Goal: Task Accomplishment & Management: Complete application form

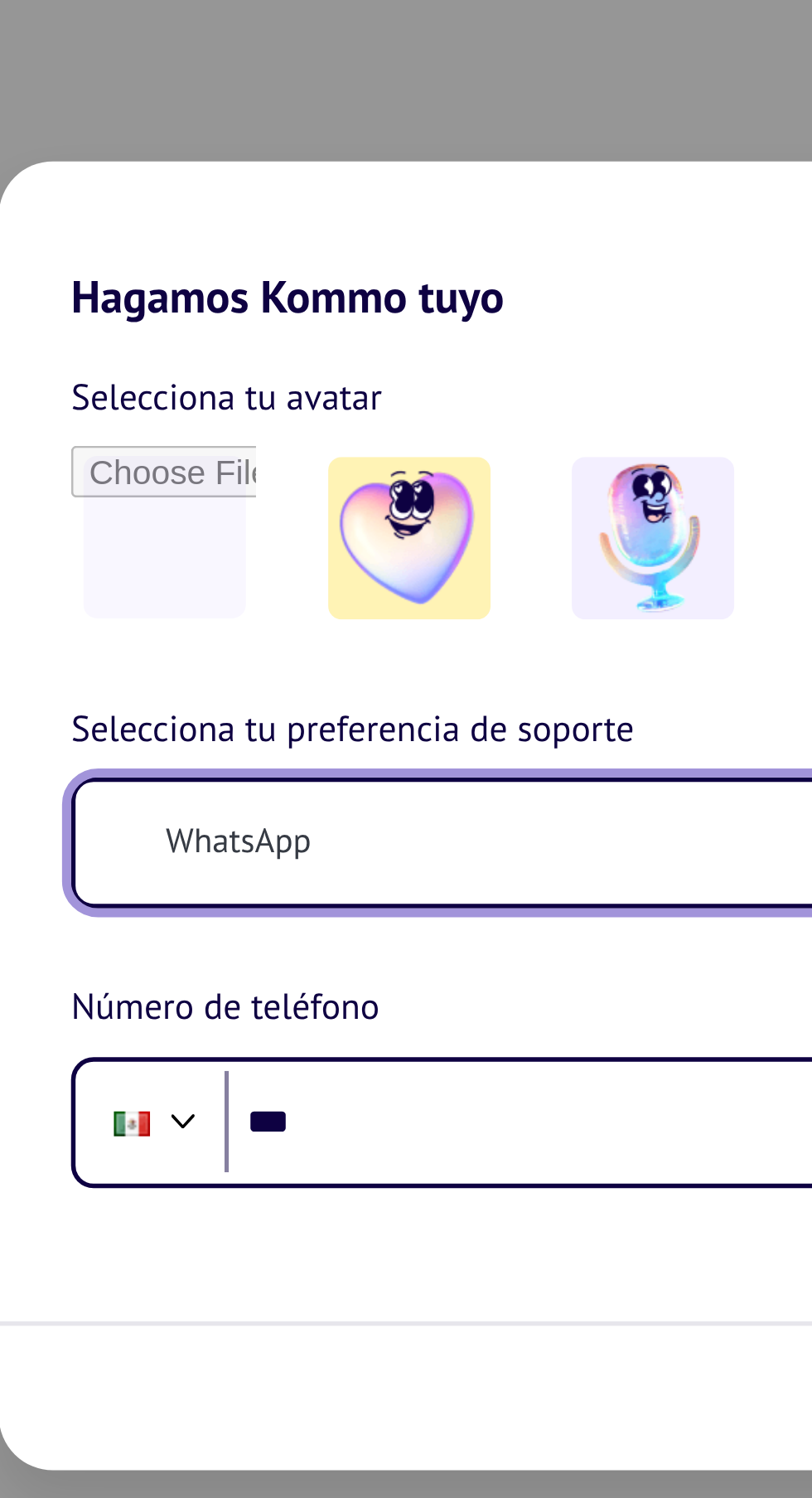
click at [395, 782] on button "WhatsApp" at bounding box center [406, 759] width 425 height 45
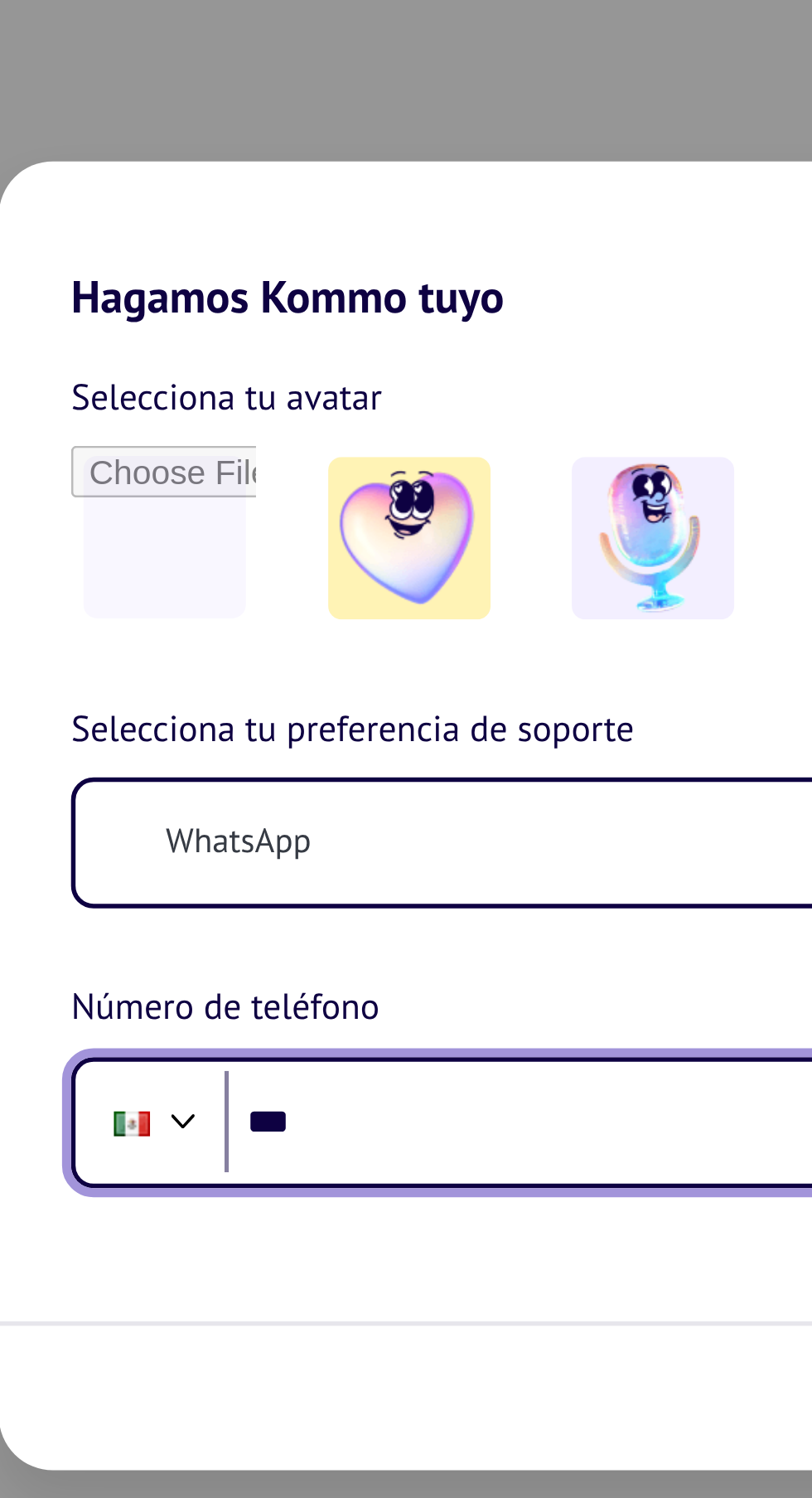
click at [353, 881] on input "***" at bounding box center [433, 862] width 369 height 38
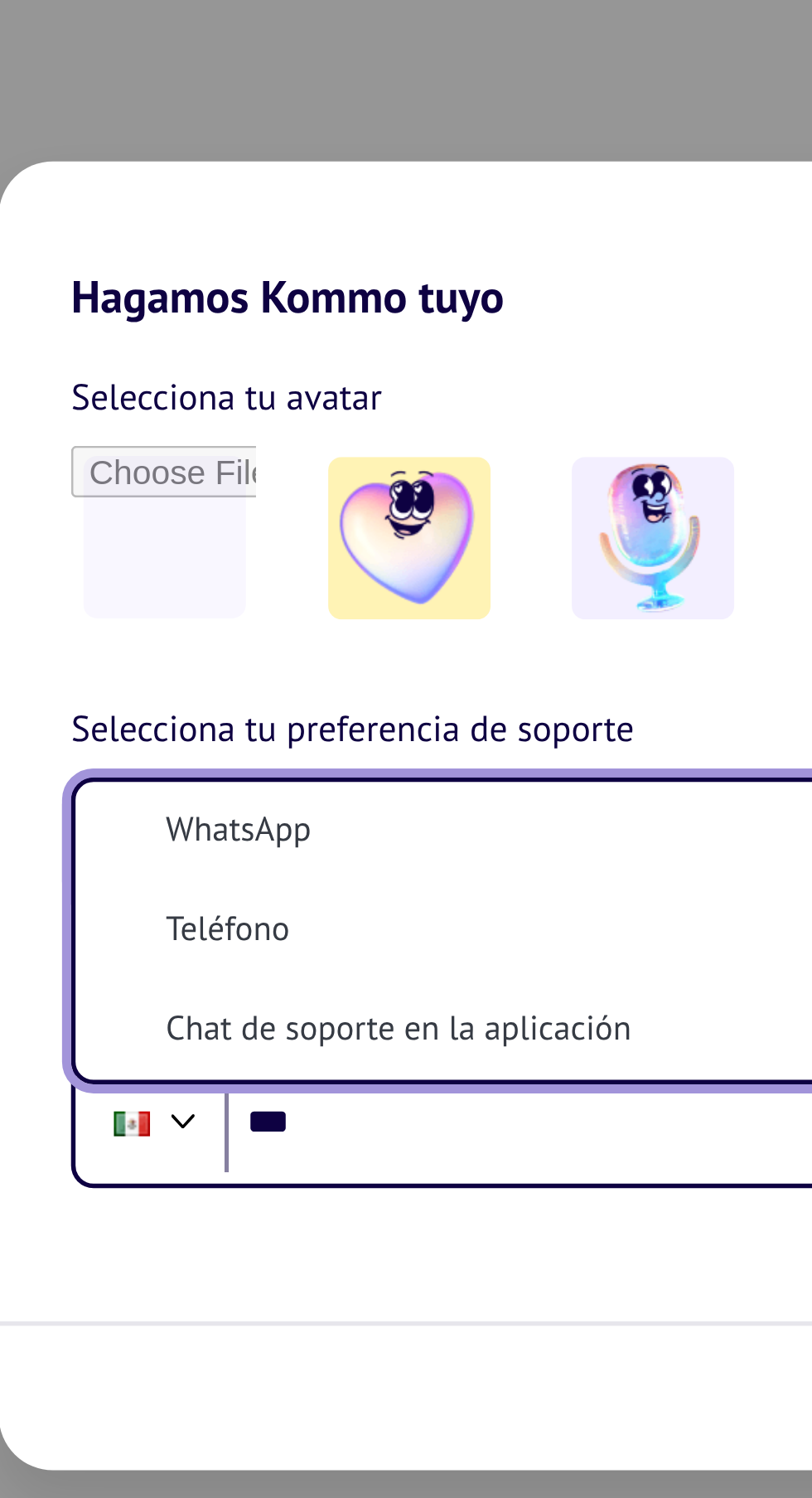
click at [345, 810] on li "Teléfono" at bounding box center [402, 791] width 404 height 37
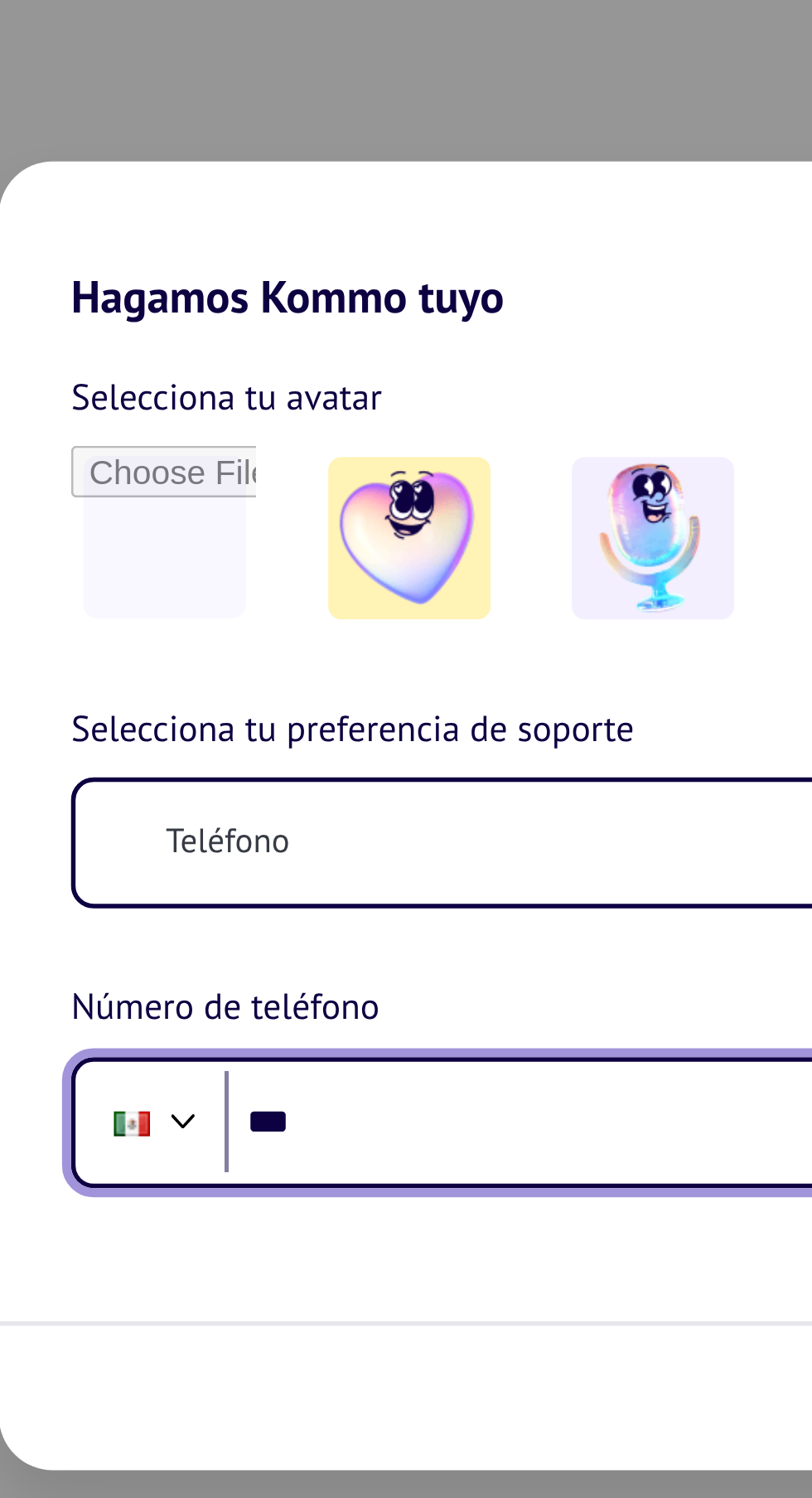
click at [327, 881] on input "***" at bounding box center [433, 862] width 369 height 38
click at [310, 881] on input "***" at bounding box center [433, 862] width 369 height 38
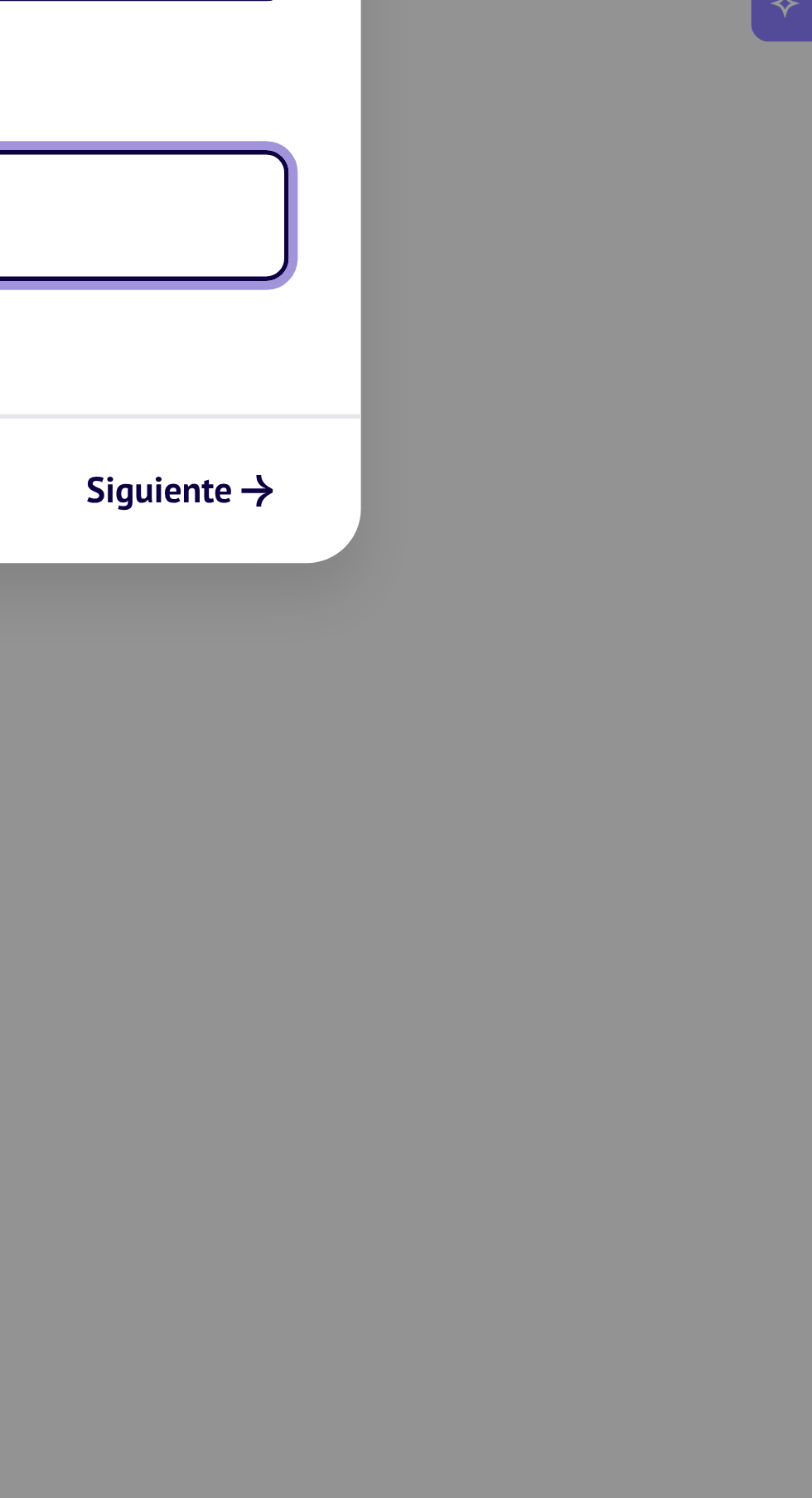
type input "**********"
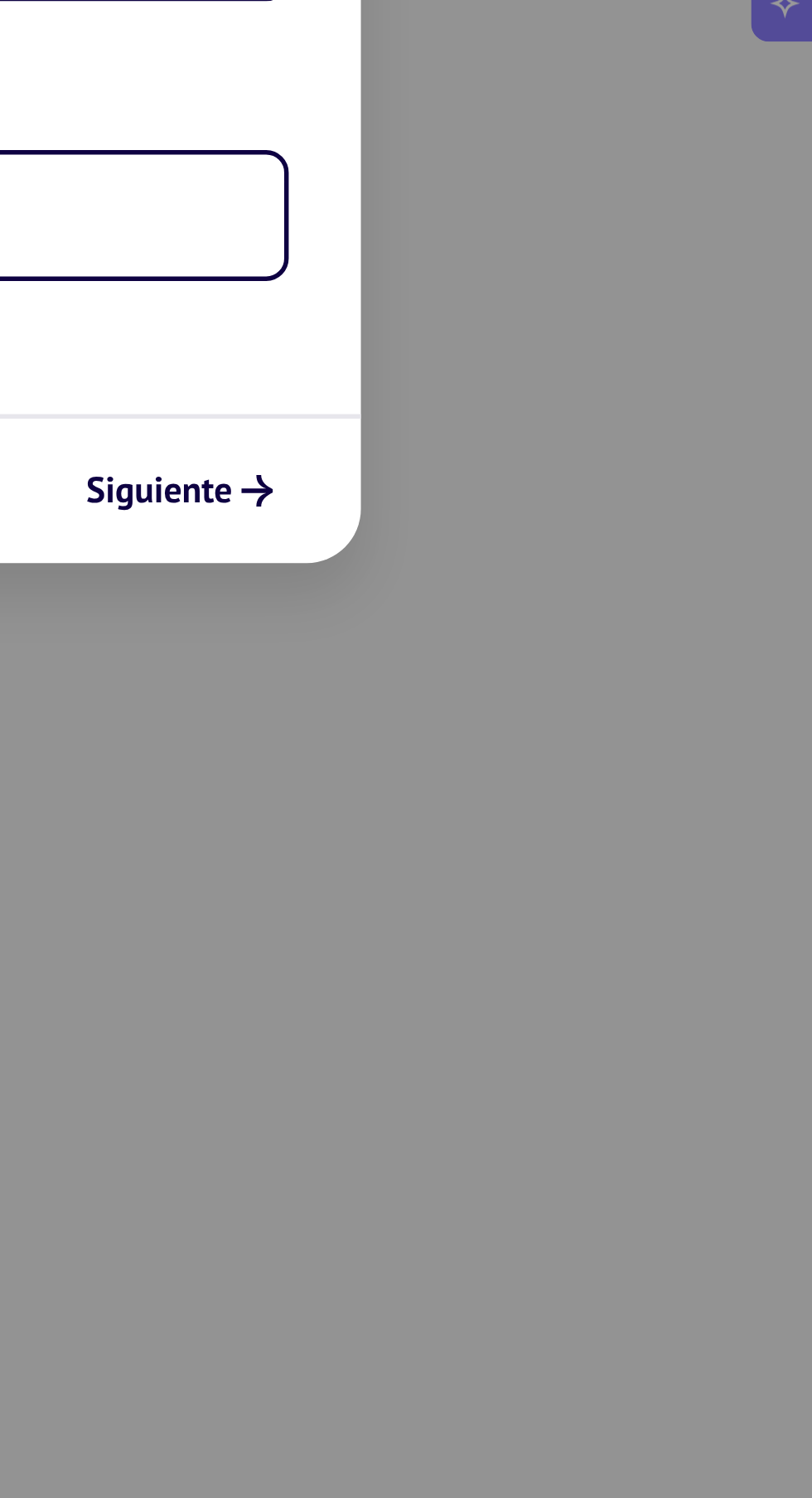
click at [605, 975] on button "Siguiente" at bounding box center [580, 963] width 84 height 29
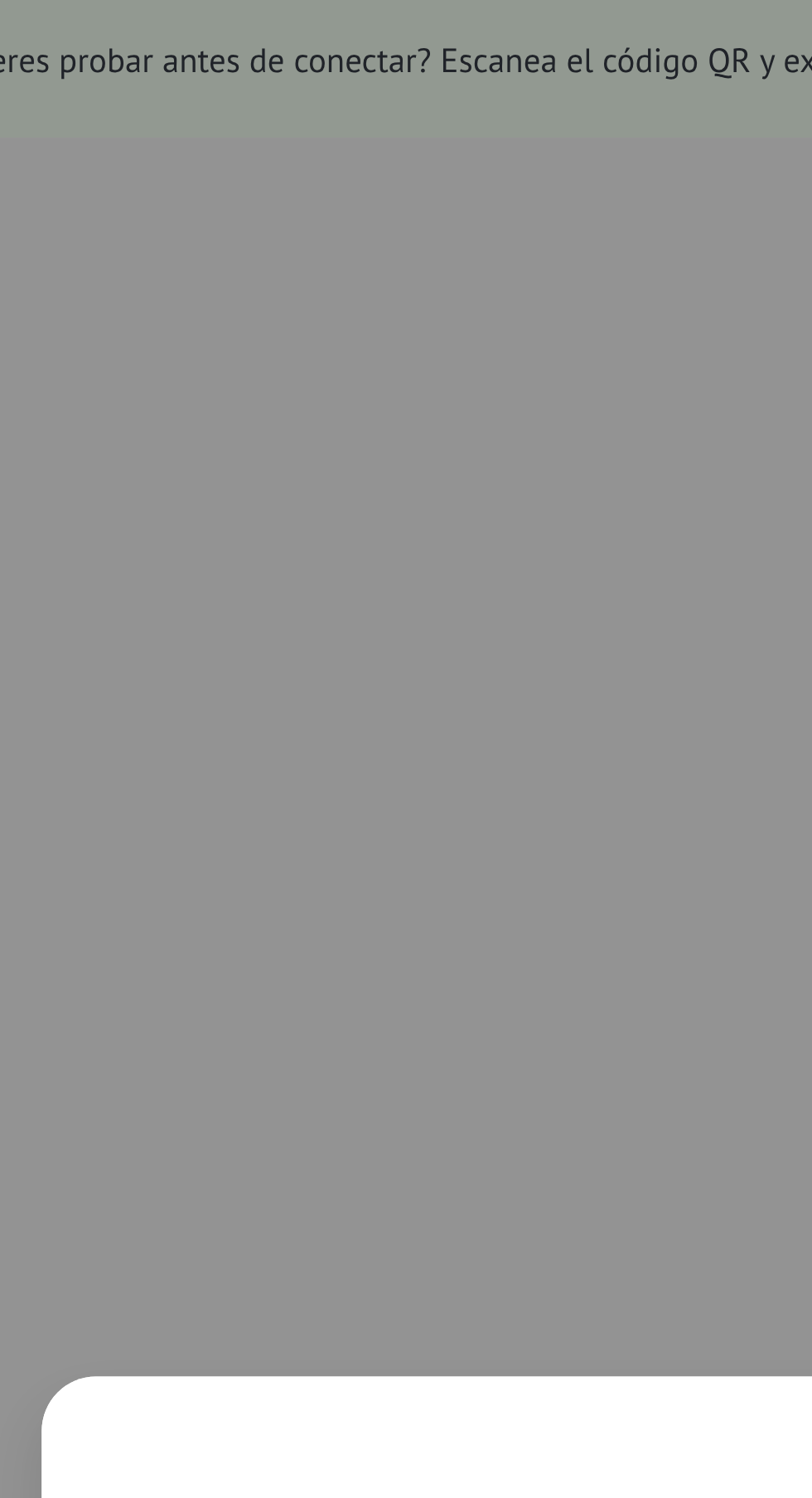
click at [257, 385] on div "¿En qué industria trabajas? Vamos a mejorar tu experiencia con Kommo. Bienes ra…" at bounding box center [406, 749] width 812 height 1498
click at [264, 389] on div "¿En qué industria trabajas? Vamos a mejorar tu experiencia con Kommo. Bienes ra…" at bounding box center [406, 749] width 812 height 1498
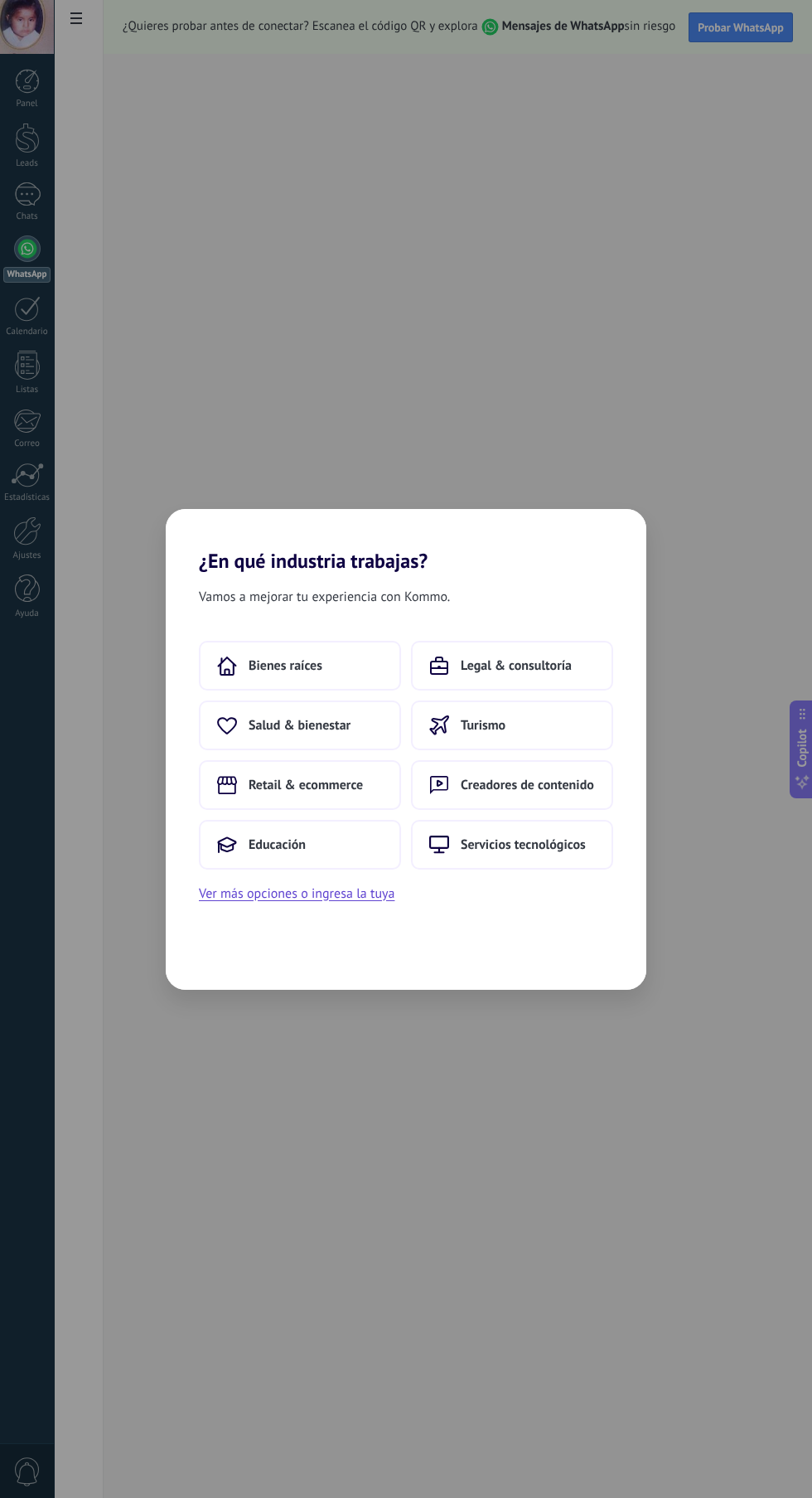
click at [276, 420] on div "¿En qué industria trabajas? Vamos a mejorar tu experiencia con Kommo. Bienes ra…" at bounding box center [406, 749] width 812 height 1498
click at [380, 900] on button "Ver más opciones o ingresa la tuya" at bounding box center [296, 893] width 196 height 21
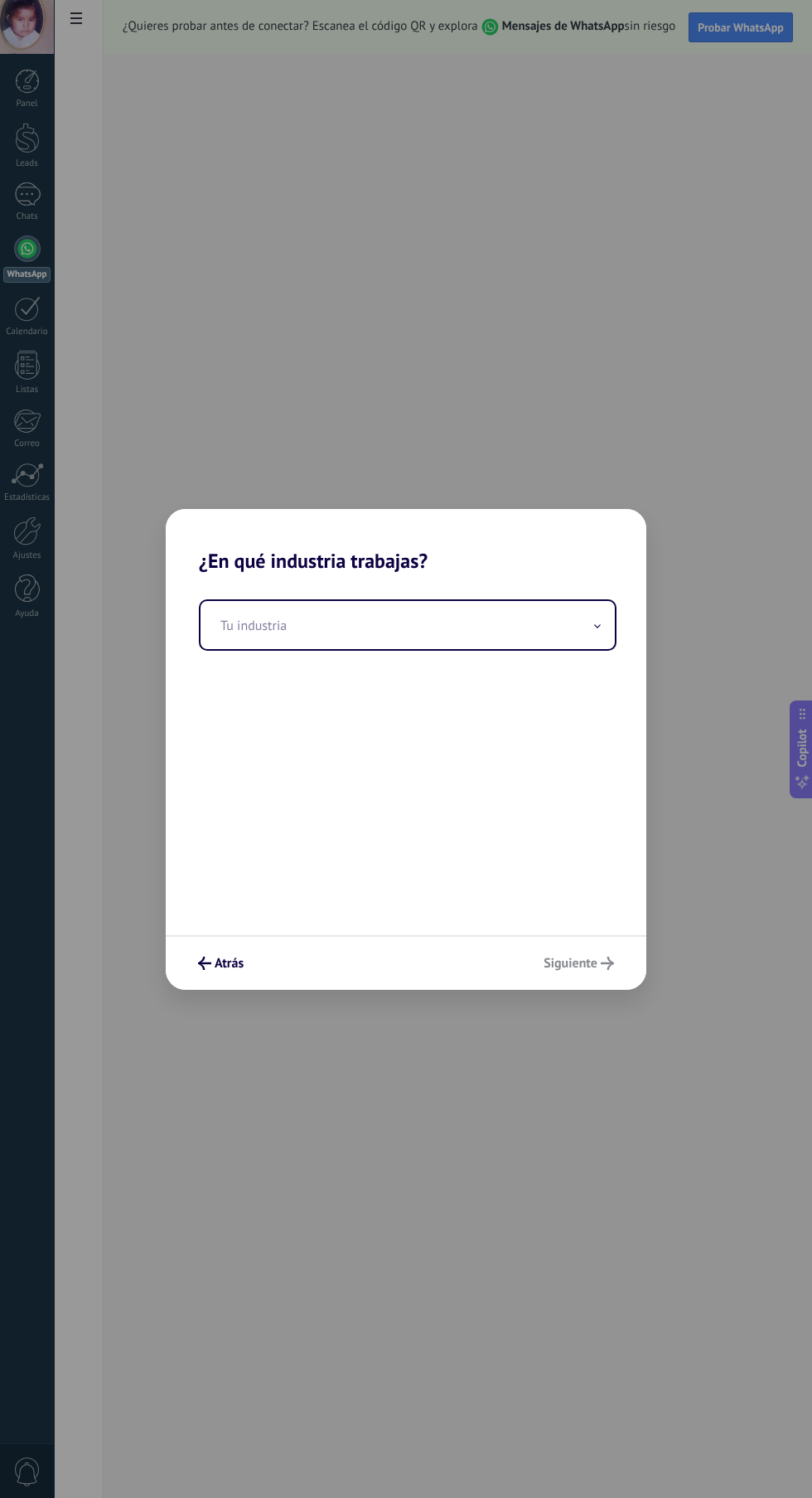
click at [744, 27] on div "¿En qué industria trabajas? Tu industria Atrás [GEOGRAPHIC_DATA]" at bounding box center [406, 749] width 812 height 1498
click at [756, 27] on div "¿En qué industria trabajas? Tu industria Atrás [GEOGRAPHIC_DATA]" at bounding box center [406, 749] width 812 height 1498
click at [744, 37] on div "¿En qué industria trabajas? Tu industria Atrás [GEOGRAPHIC_DATA]" at bounding box center [406, 749] width 812 height 1498
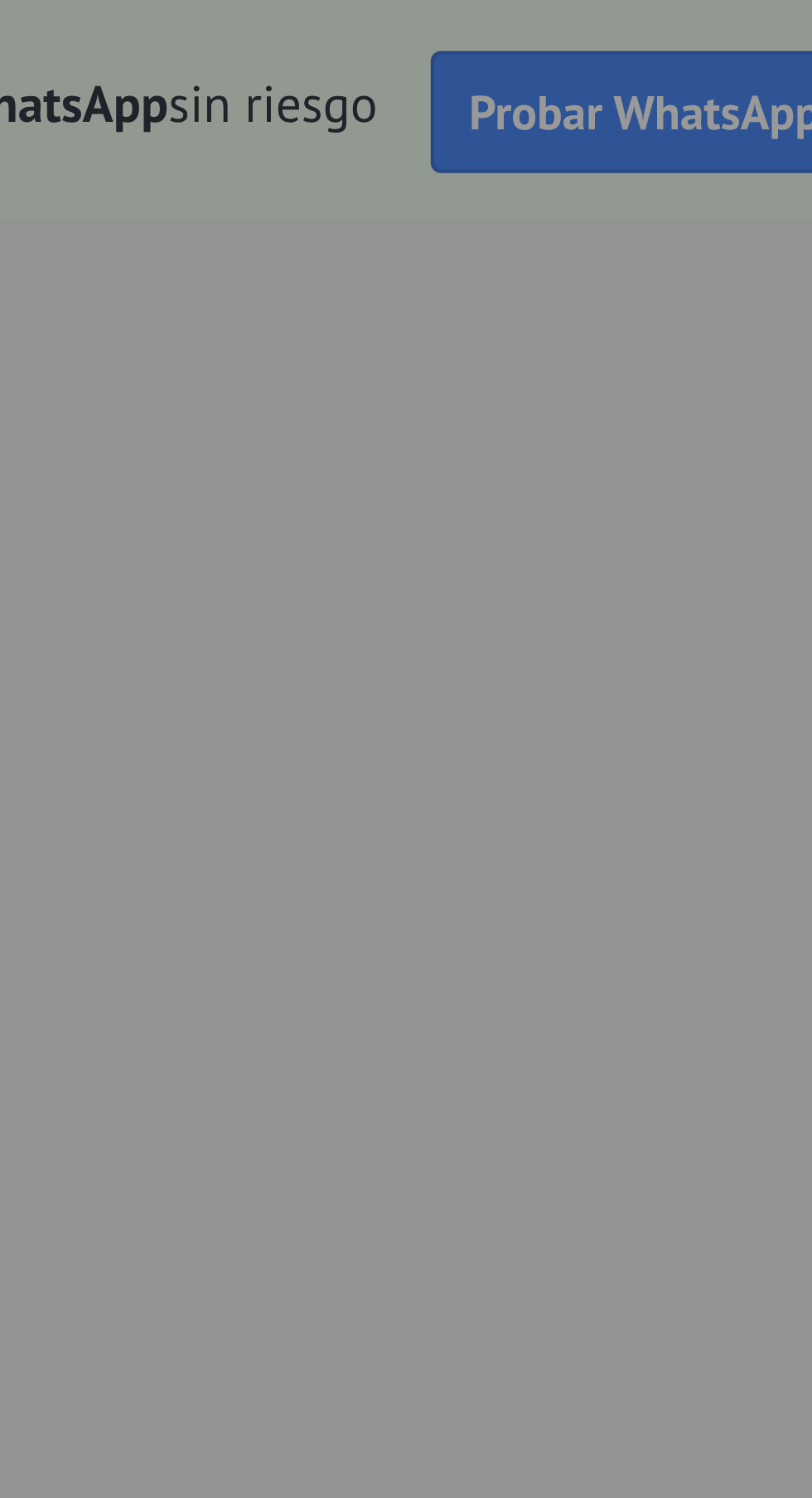
click at [744, 29] on div "¿En qué industria trabajas? Tu industria Atrás [GEOGRAPHIC_DATA]" at bounding box center [406, 749] width 812 height 1498
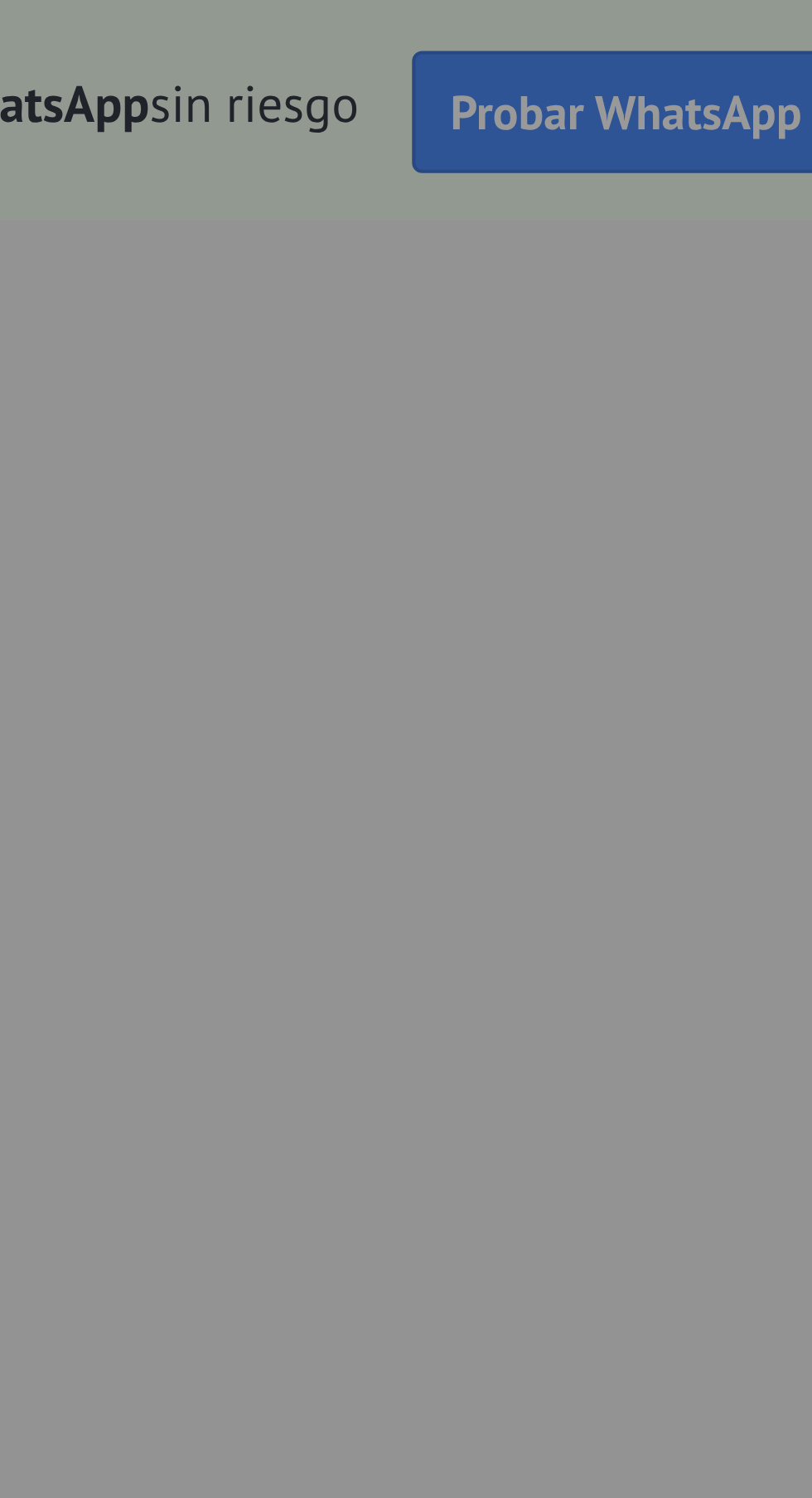
click at [738, 22] on div "¿En qué industria trabajas? Tu industria Atrás [GEOGRAPHIC_DATA]" at bounding box center [406, 749] width 812 height 1498
click at [743, 26] on div "¿En qué industria trabajas? Tu industria Atrás [GEOGRAPHIC_DATA]" at bounding box center [406, 749] width 812 height 1498
click at [743, 56] on div "¿En qué industria trabajas? Tu industria Atrás [GEOGRAPHIC_DATA]" at bounding box center [406, 749] width 812 height 1498
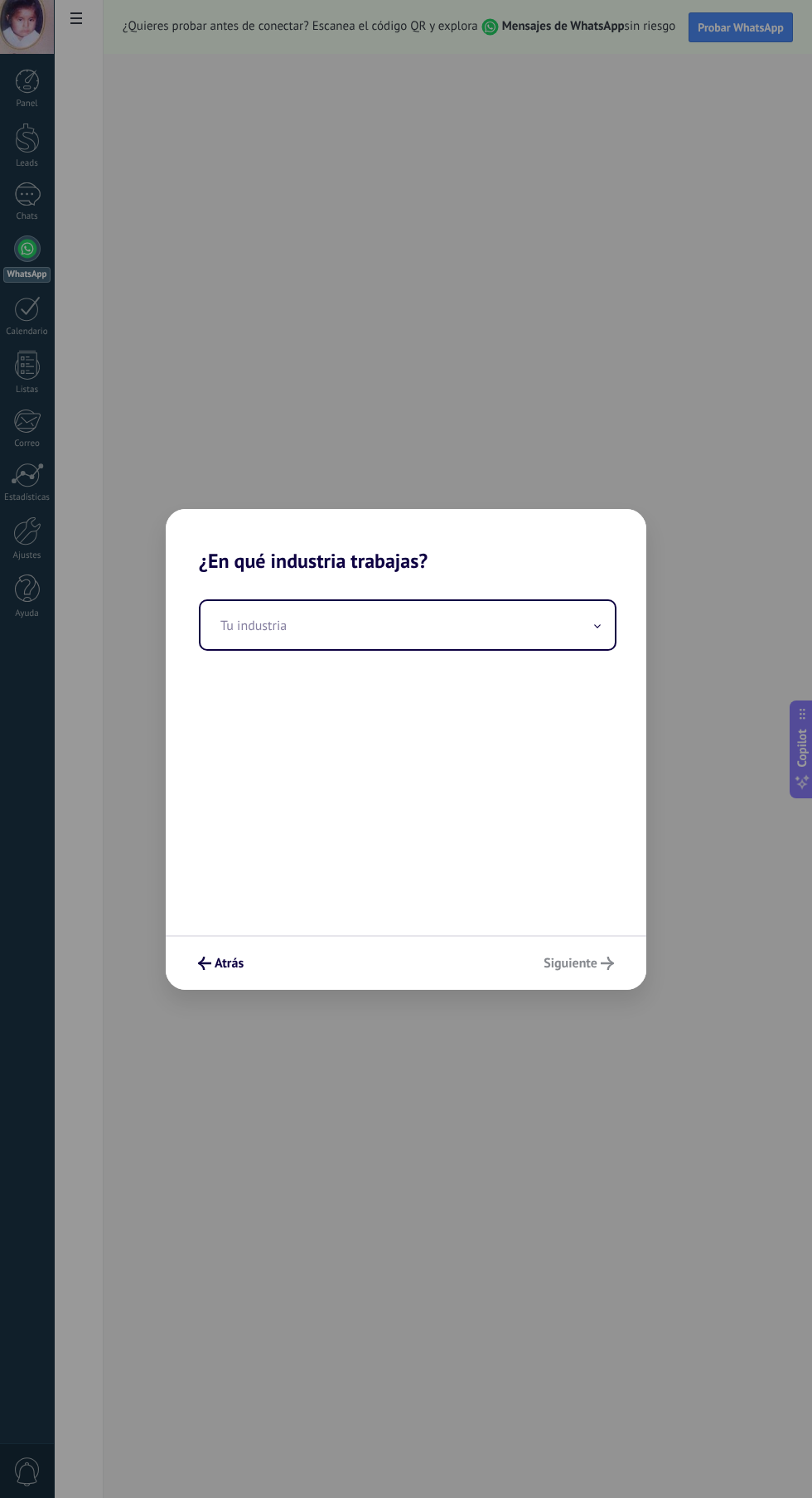
click at [755, 30] on div "¿En qué industria trabajas? Tu industria Atrás [GEOGRAPHIC_DATA]" at bounding box center [406, 749] width 812 height 1498
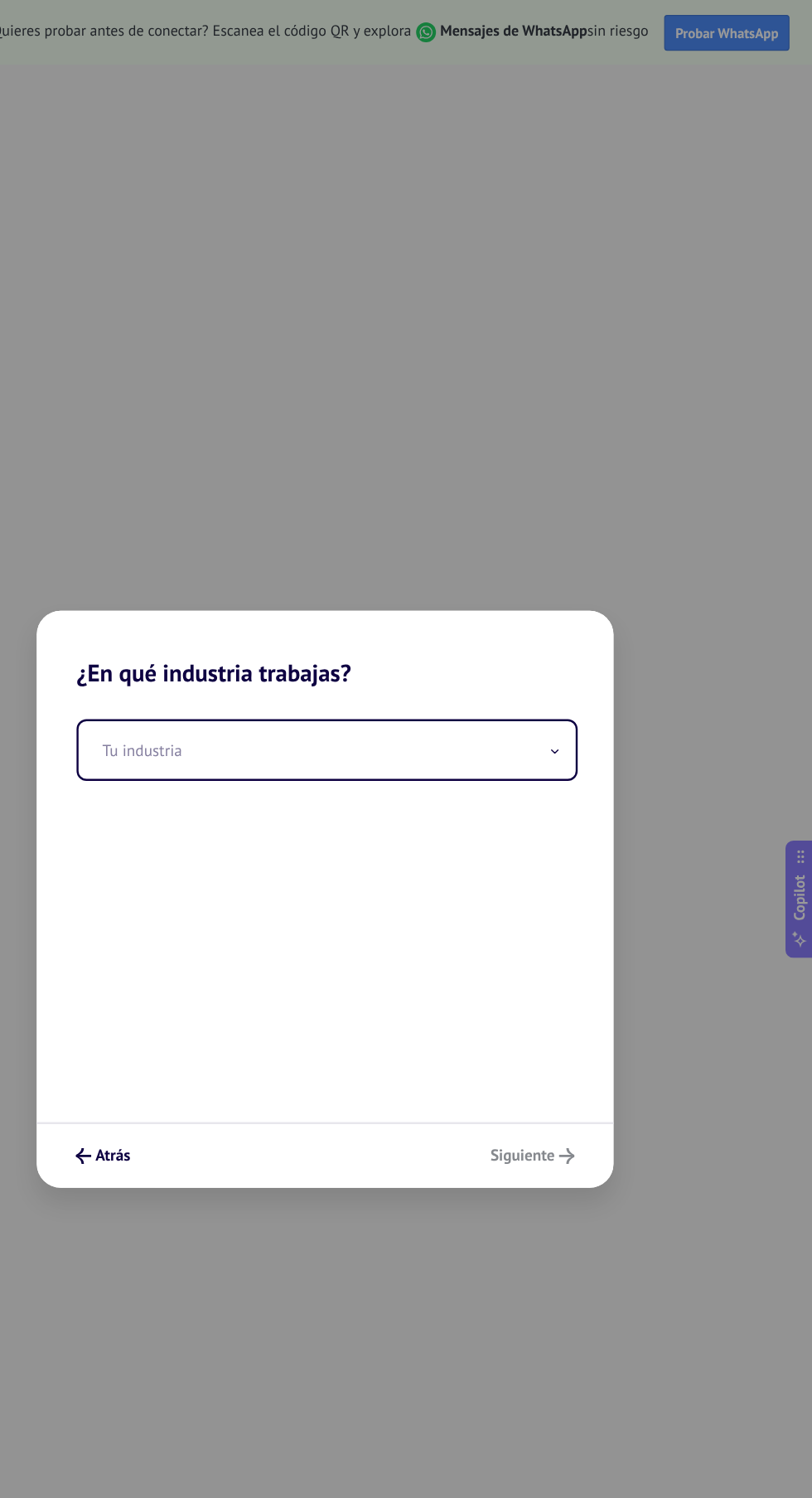
click at [746, 29] on div "¿En qué industria trabajas? Tu industria Atrás [GEOGRAPHIC_DATA]" at bounding box center [406, 749] width 812 height 1498
click at [663, 8] on div "¿En qué industria trabajas? Tu industria Atrás [GEOGRAPHIC_DATA]" at bounding box center [406, 749] width 812 height 1498
click at [597, 42] on div "¿En qué industria trabajas? Tu industria Atrás [GEOGRAPHIC_DATA]" at bounding box center [406, 749] width 812 height 1498
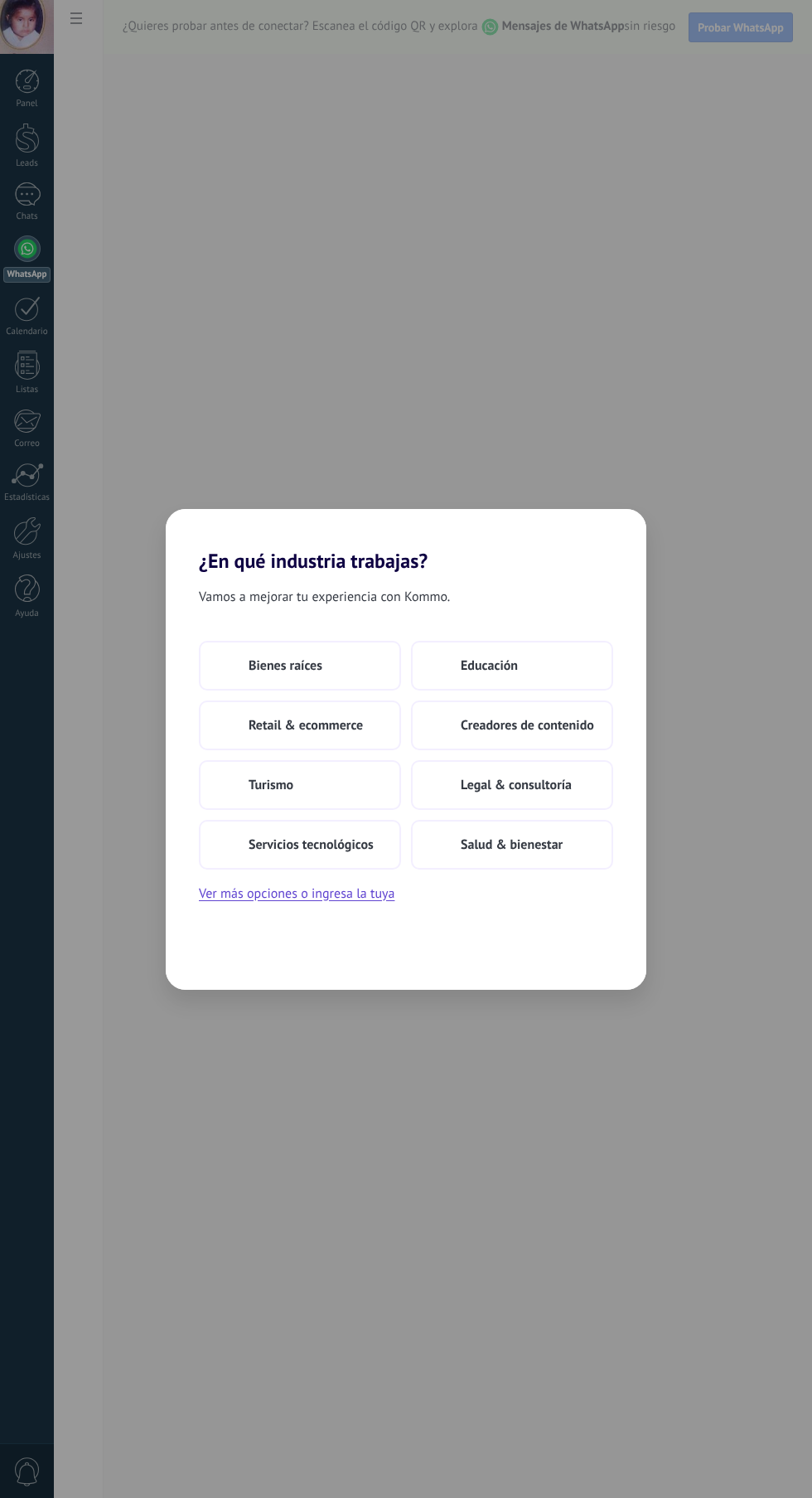
click at [562, 783] on span "Legal & consultoría" at bounding box center [516, 785] width 111 height 17
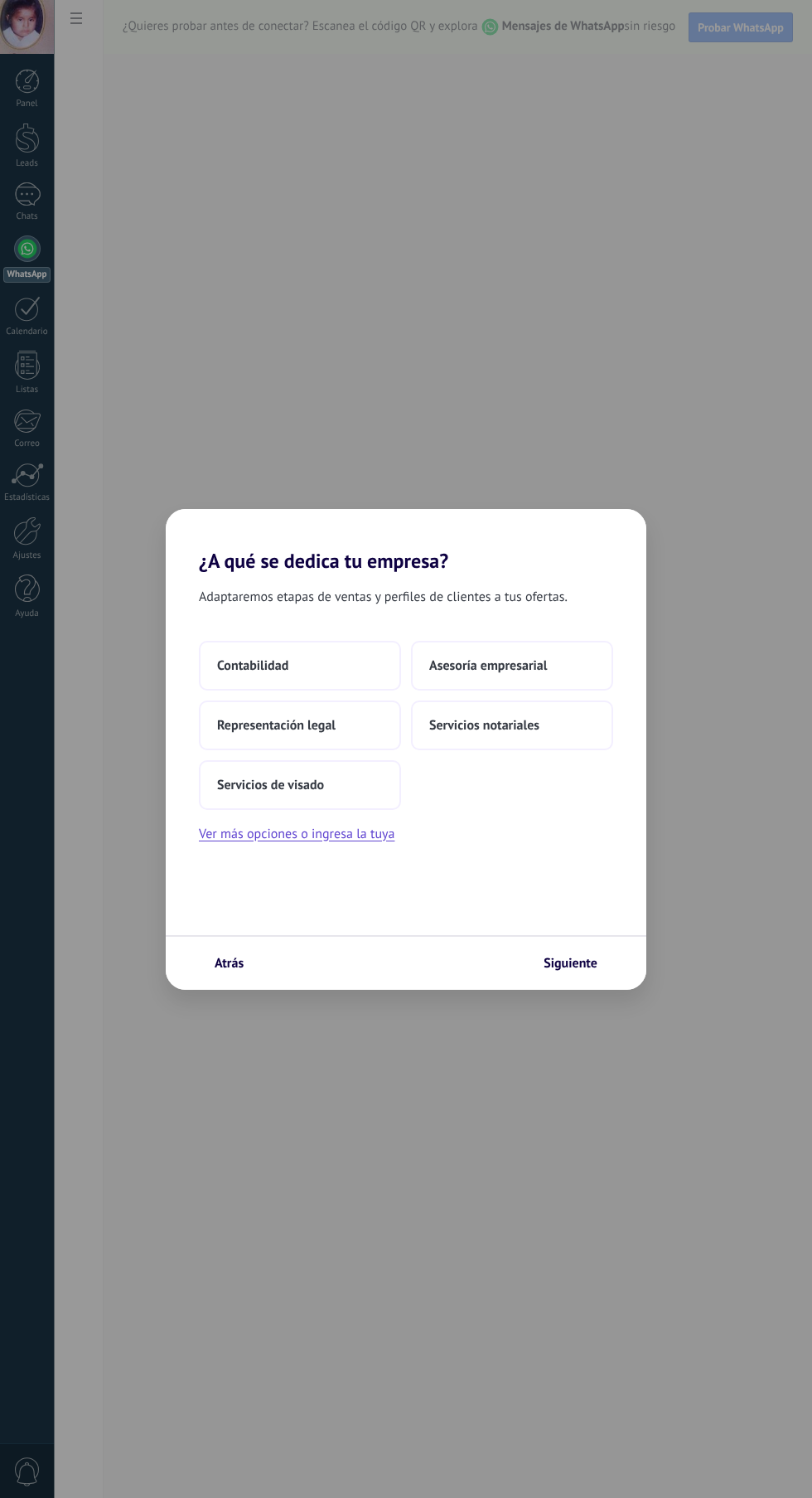
click at [515, 390] on div "¿A qué se dedica tu empresa? Adaptaremos etapas de ventas y perfiles de cliente…" at bounding box center [406, 749] width 812 height 1498
click at [264, 385] on div "¿A qué se dedica tu empresa? Adaptaremos etapas de ventas y perfiles de cliente…" at bounding box center [406, 749] width 812 height 1498
click at [572, 312] on div "¿A qué se dedica tu empresa? Adaptaremos etapas de ventas y perfiles de cliente…" at bounding box center [406, 749] width 812 height 1498
click at [278, 403] on div "¿A qué se dedica tu empresa? Adaptaremos etapas de ventas y perfiles de cliente…" at bounding box center [406, 749] width 812 height 1498
click at [710, 21] on div "¿A qué se dedica tu empresa? Adaptaremos etapas de ventas y perfiles de cliente…" at bounding box center [406, 749] width 812 height 1498
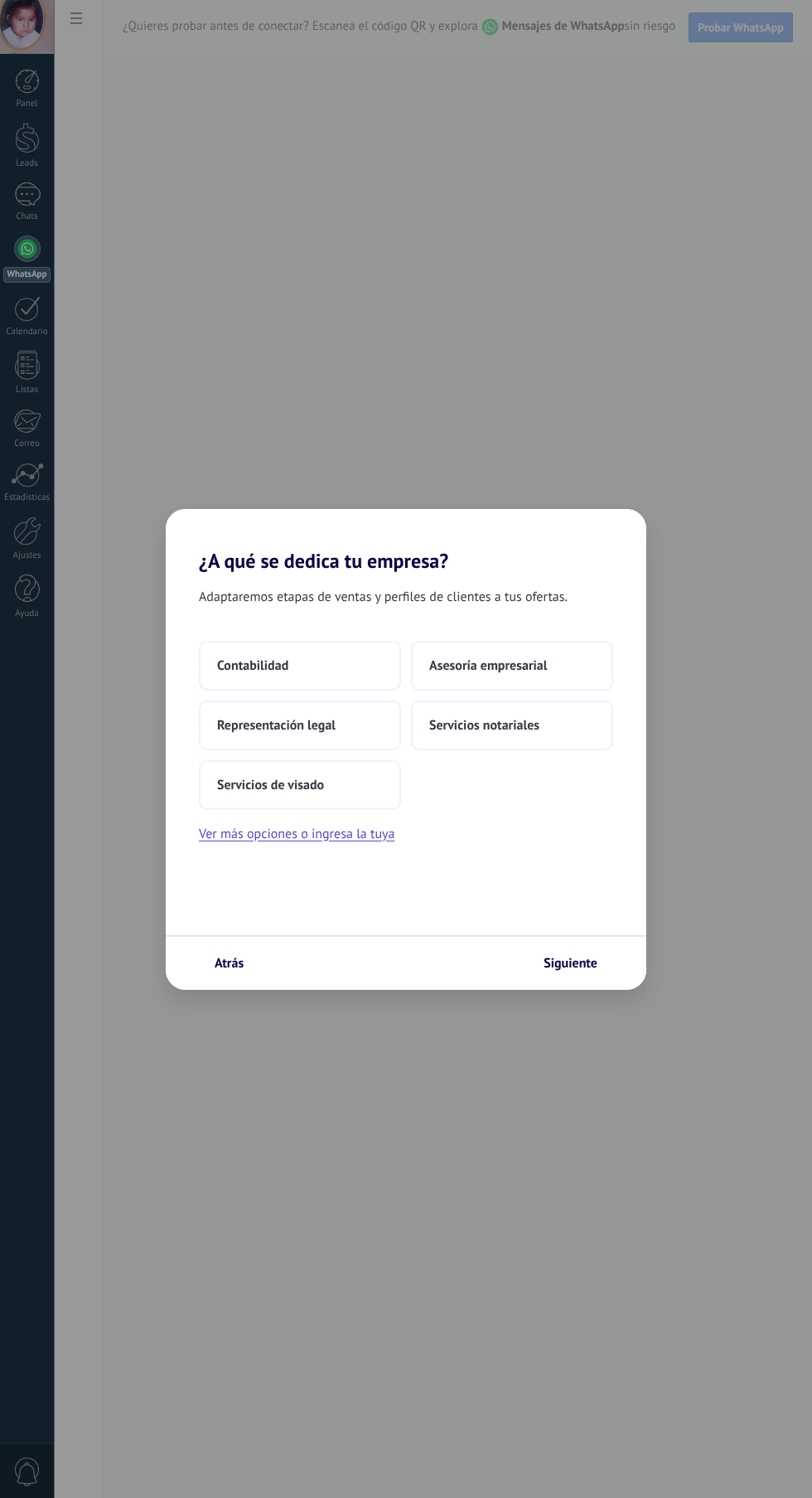
click at [764, 31] on div "¿A qué se dedica tu empresa? Adaptaremos etapas de ventas y perfiles de cliente…" at bounding box center [406, 749] width 812 height 1498
click at [607, 963] on icon "submit" at bounding box center [607, 963] width 13 height 13
click at [590, 958] on span "Siguiente" at bounding box center [571, 963] width 54 height 12
click at [607, 963] on use "submit" at bounding box center [607, 963] width 13 height 13
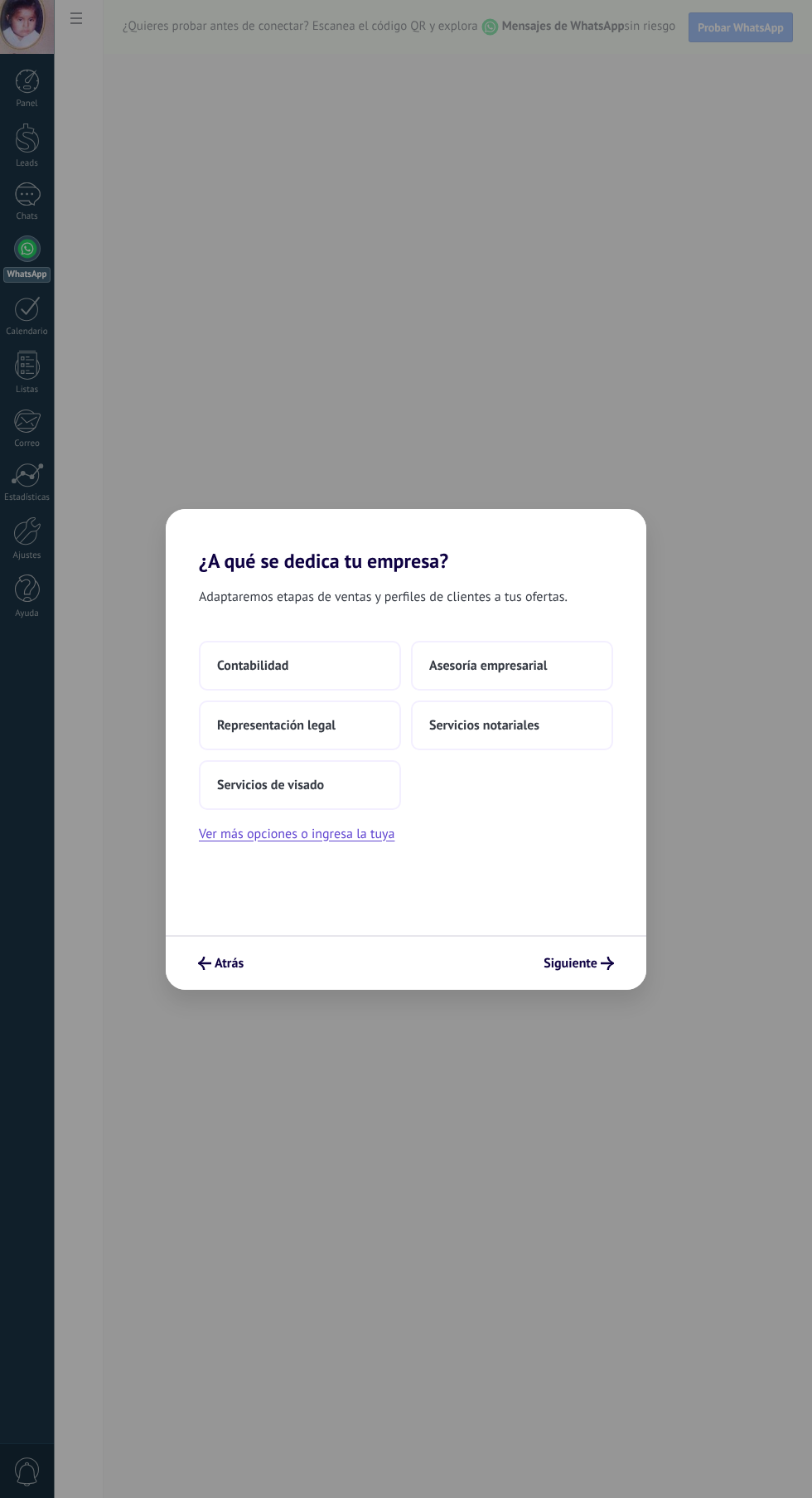
click at [587, 955] on button "Siguiente" at bounding box center [579, 963] width 85 height 29
click at [577, 952] on button "Siguiente" at bounding box center [579, 963] width 85 height 29
click at [588, 959] on span "Siguiente" at bounding box center [571, 963] width 54 height 12
click at [619, 969] on button "Siguiente" at bounding box center [579, 963] width 85 height 29
click at [596, 958] on span "Siguiente" at bounding box center [571, 963] width 54 height 12
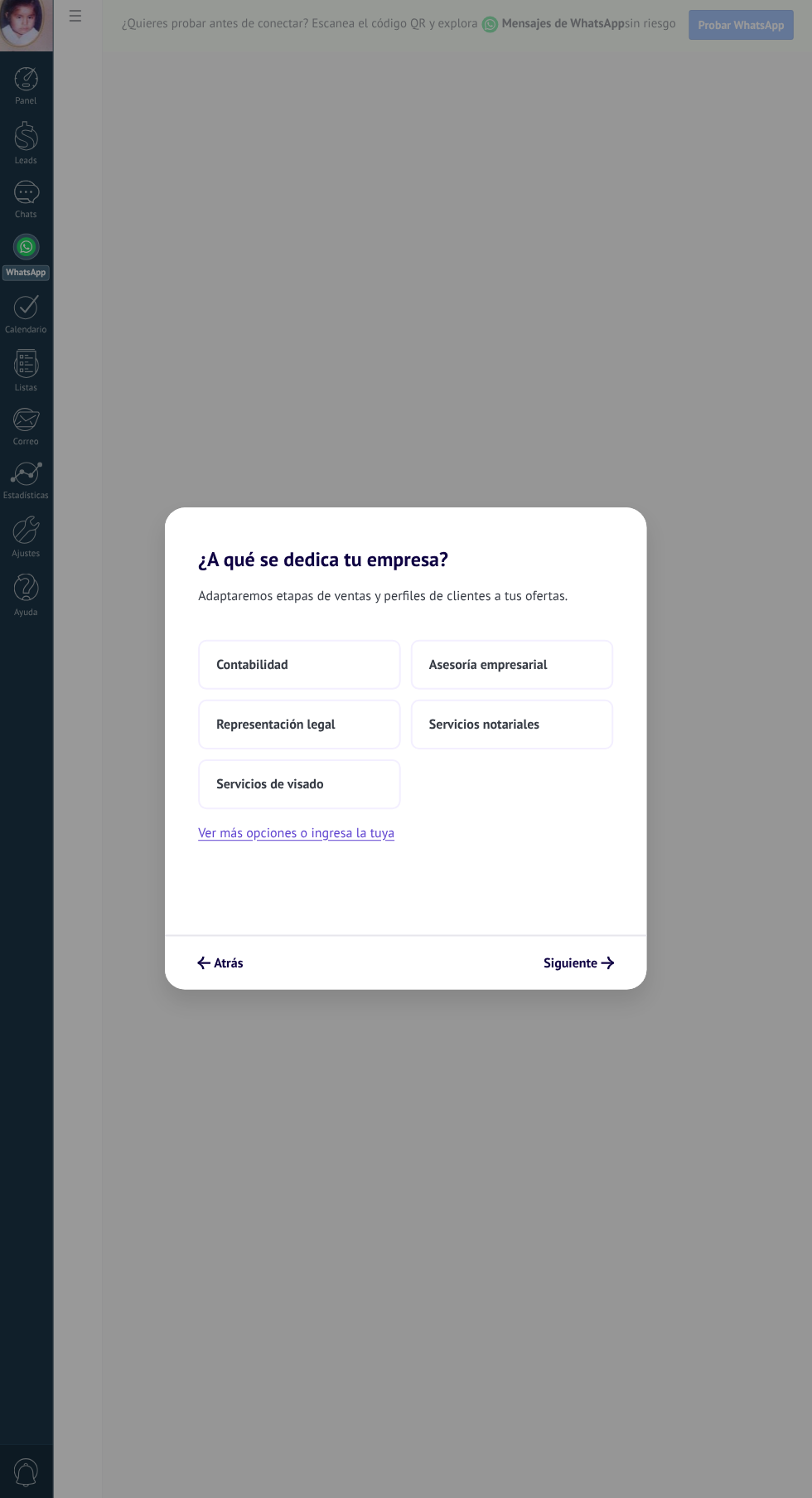
click at [603, 966] on icon "submit" at bounding box center [607, 963] width 13 height 13
click at [611, 956] on button "Siguiente" at bounding box center [579, 963] width 85 height 29
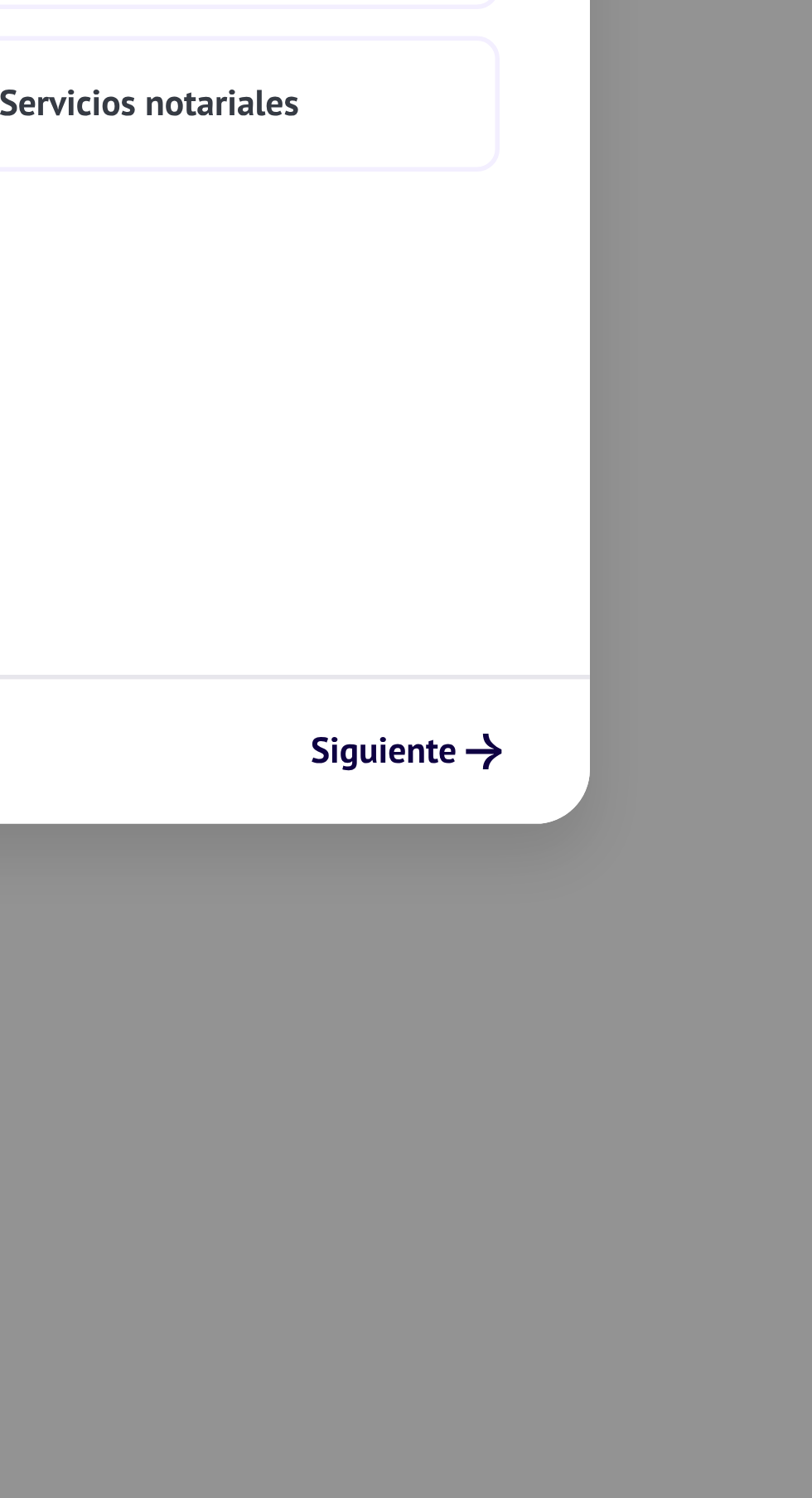
click at [596, 977] on button "Siguiente" at bounding box center [579, 963] width 85 height 29
click at [600, 950] on button "Siguiente" at bounding box center [579, 963] width 85 height 29
click at [598, 951] on button "Siguiente" at bounding box center [579, 963] width 85 height 29
click at [596, 959] on span "Siguiente" at bounding box center [571, 963] width 54 height 12
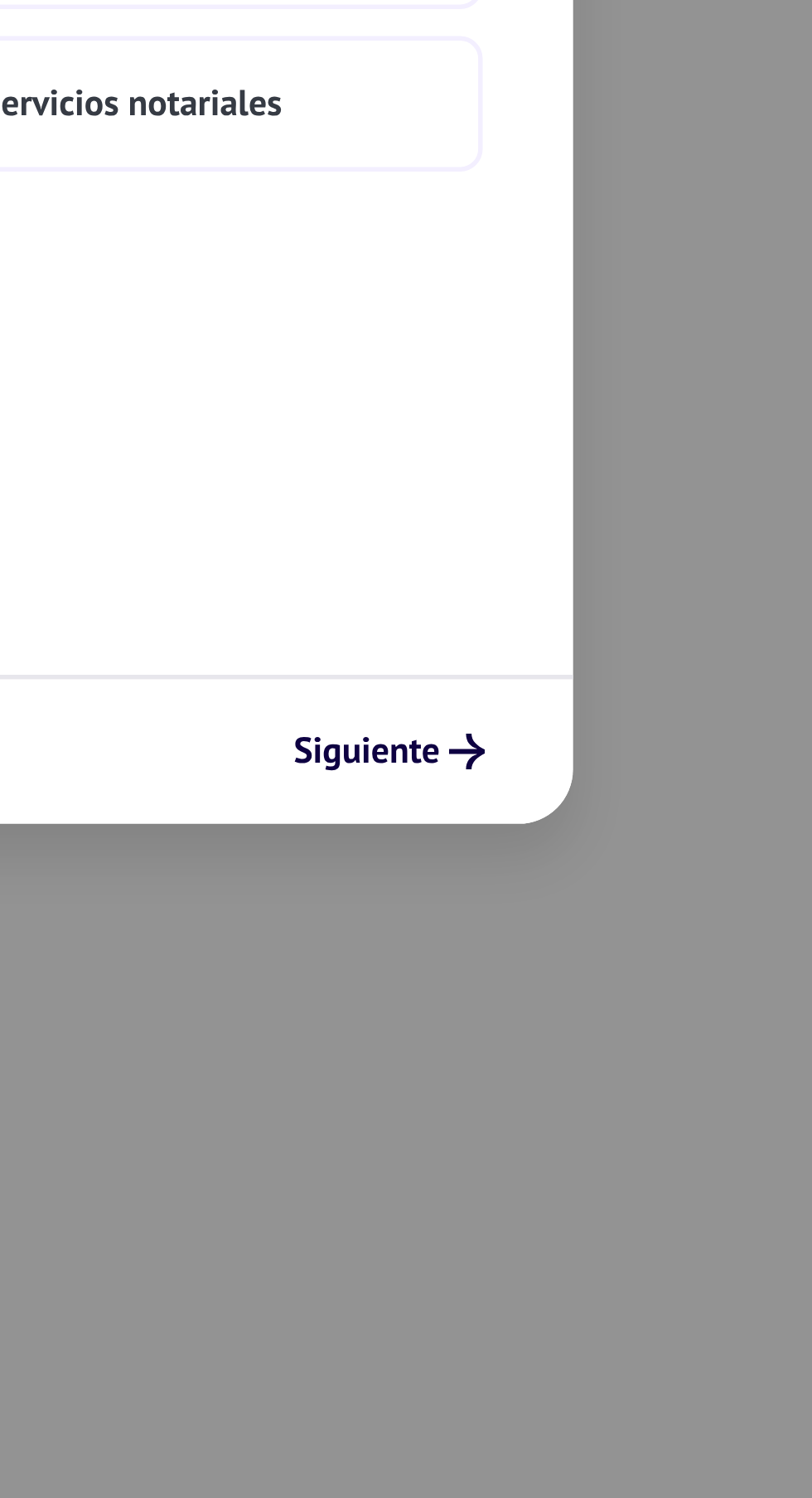
click at [605, 959] on icon "submit" at bounding box center [607, 963] width 13 height 13
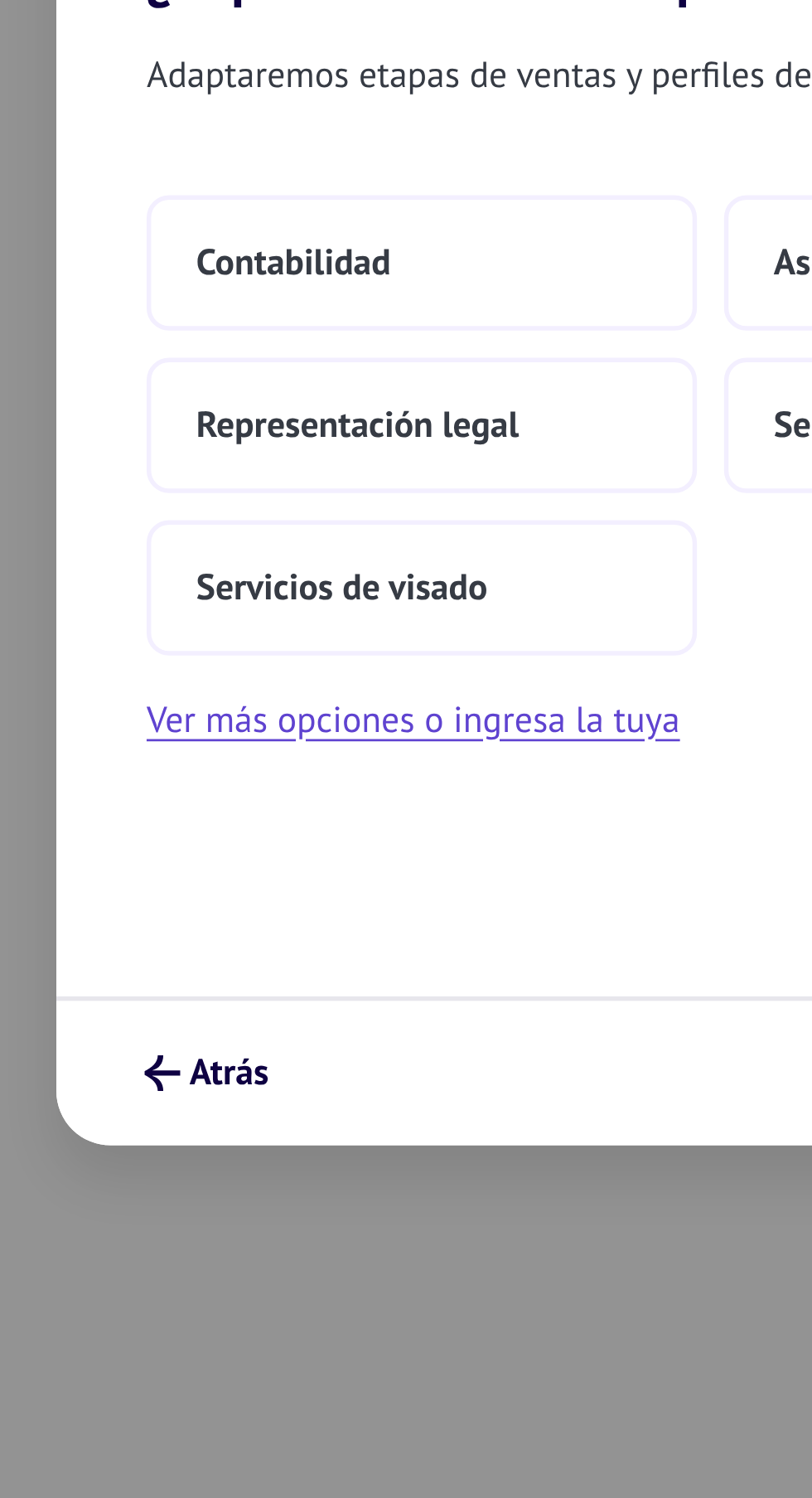
click at [359, 826] on button "Ver más opciones o ingresa la tuya" at bounding box center [296, 834] width 196 height 21
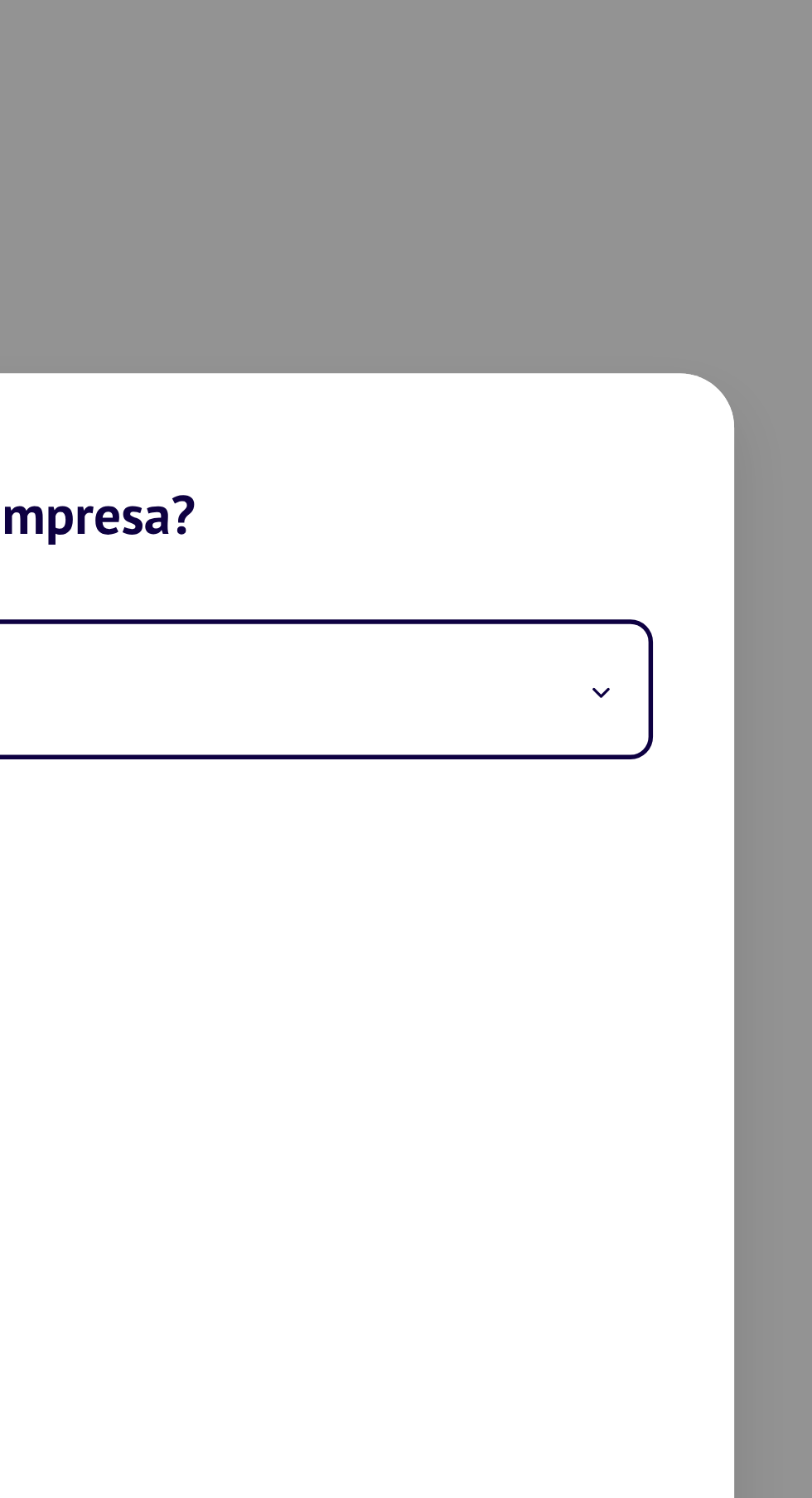
click at [599, 622] on span at bounding box center [597, 625] width 8 height 16
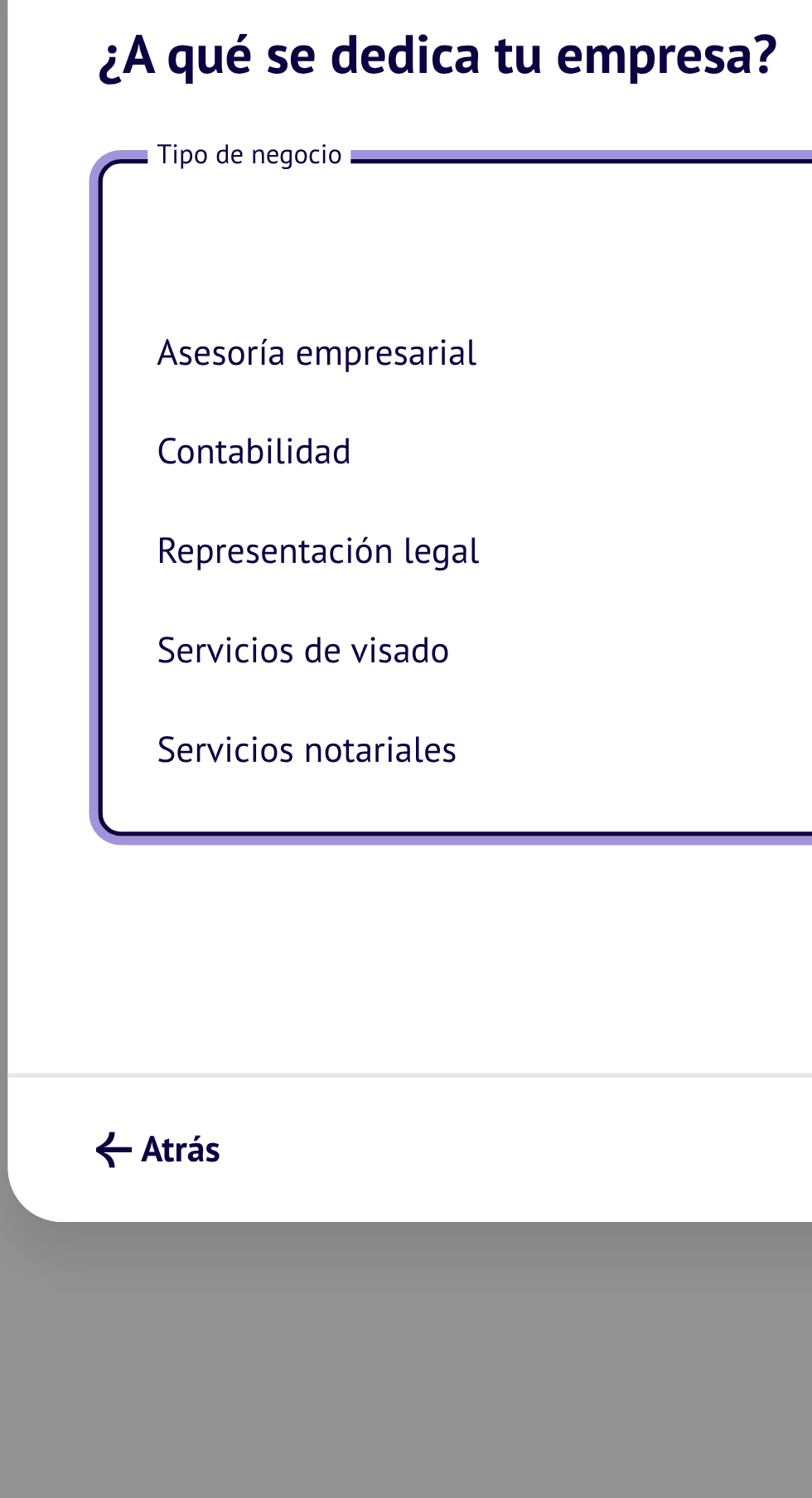
click at [334, 749] on li "Representación legal" at bounding box center [404, 743] width 381 height 37
type input "**********"
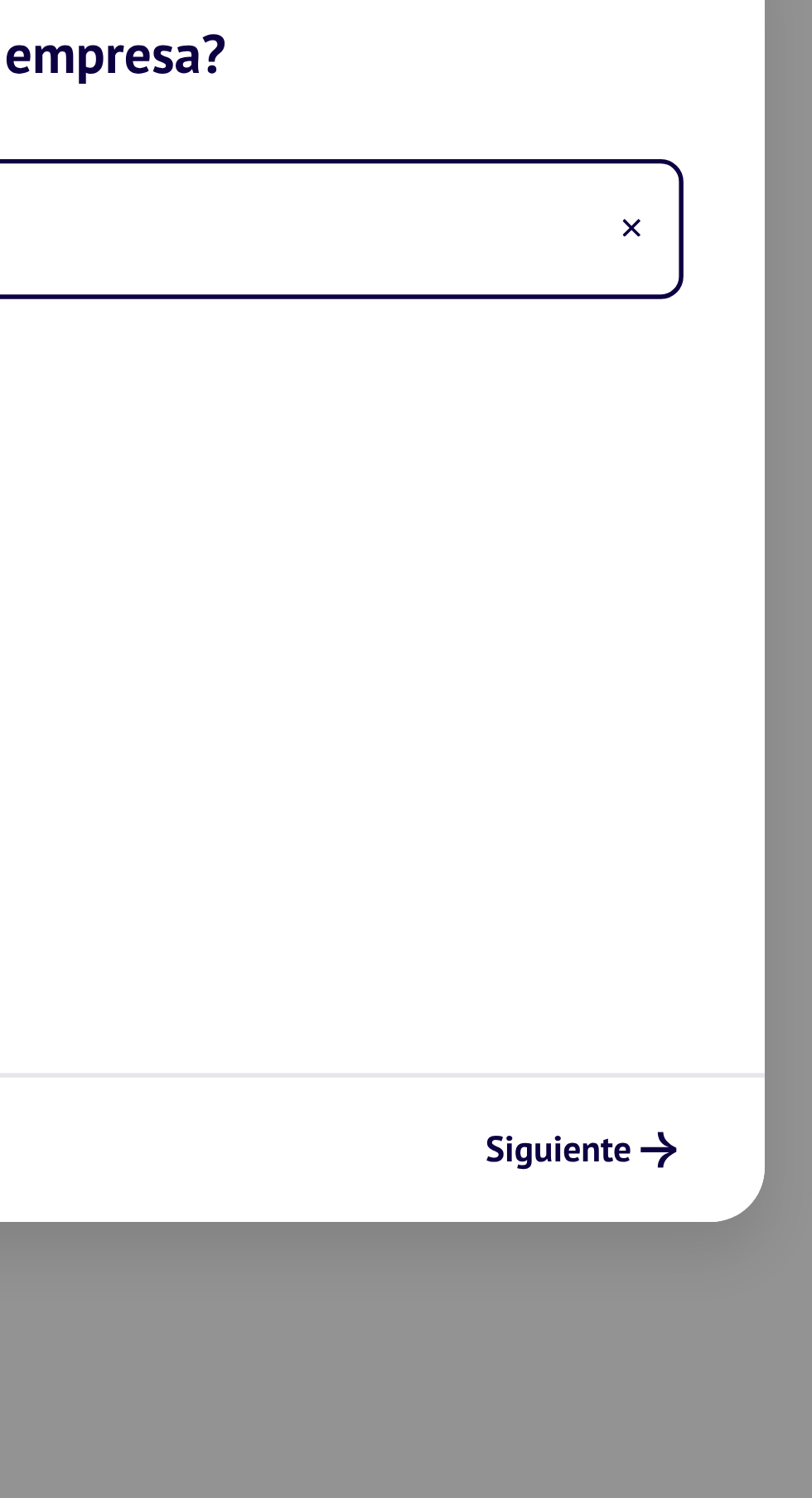
click at [607, 959] on icon "submit" at bounding box center [607, 963] width 13 height 13
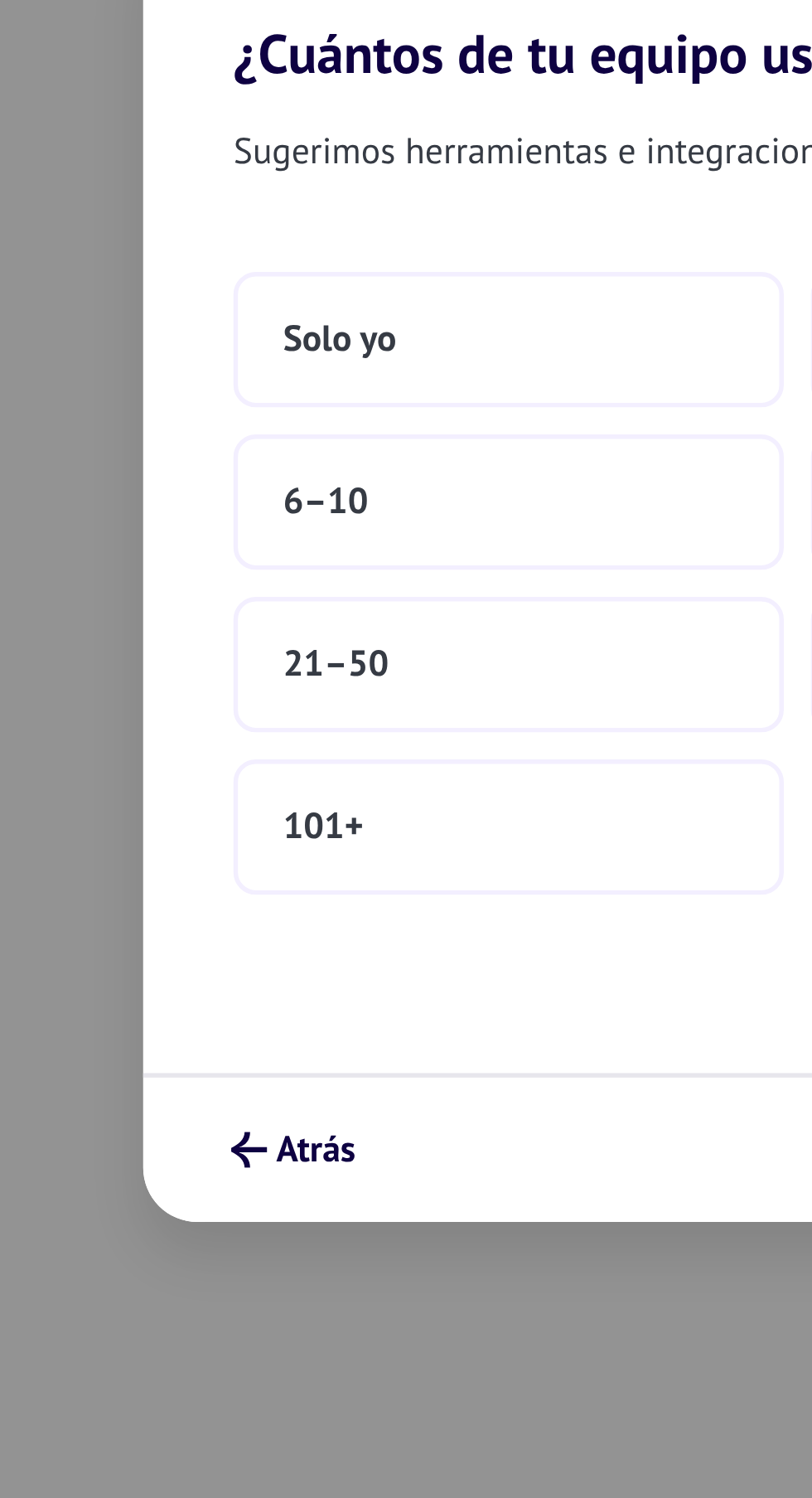
click at [345, 656] on button "Solo yo" at bounding box center [300, 666] width 202 height 50
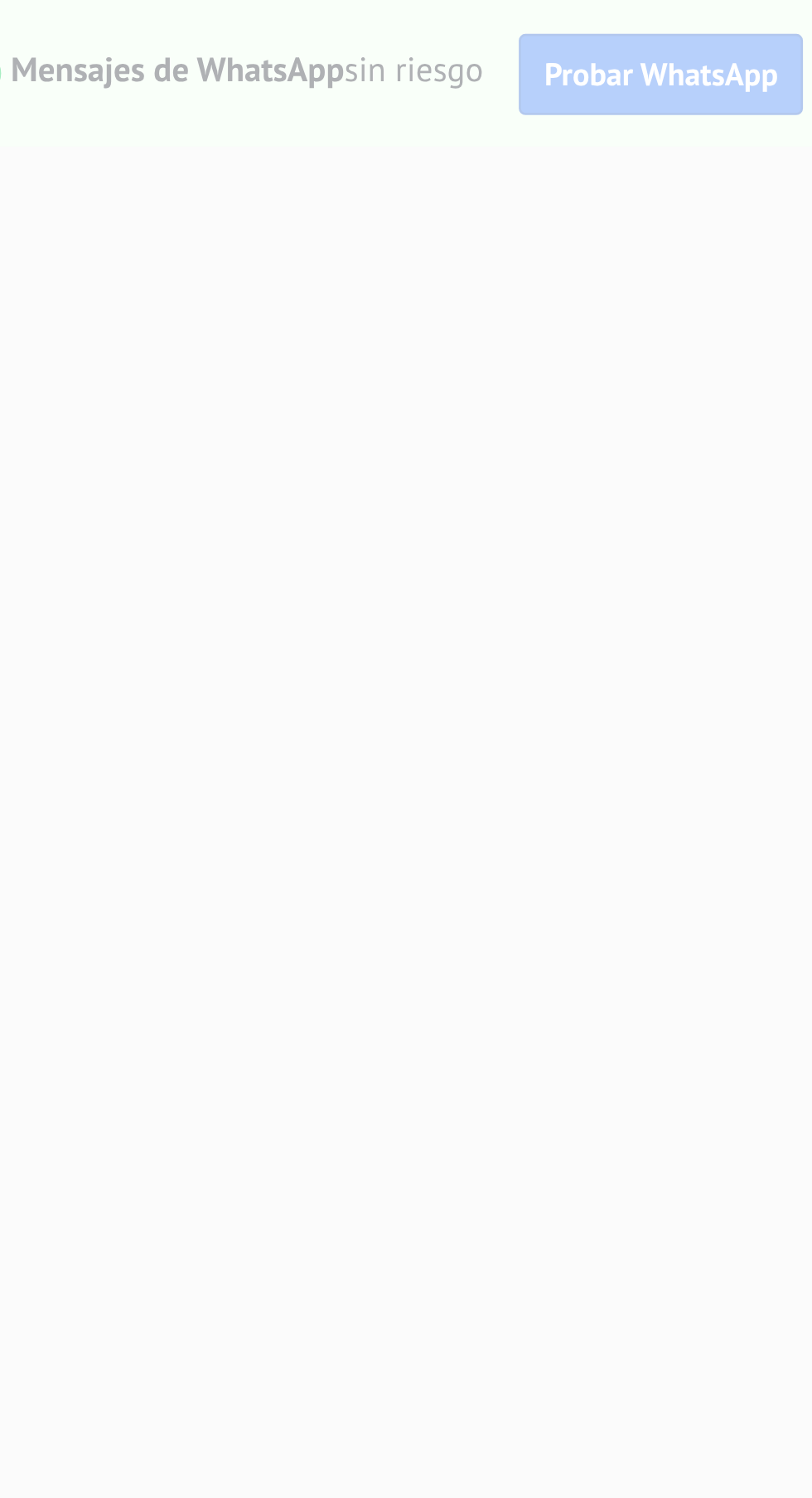
scroll to position [0, 0]
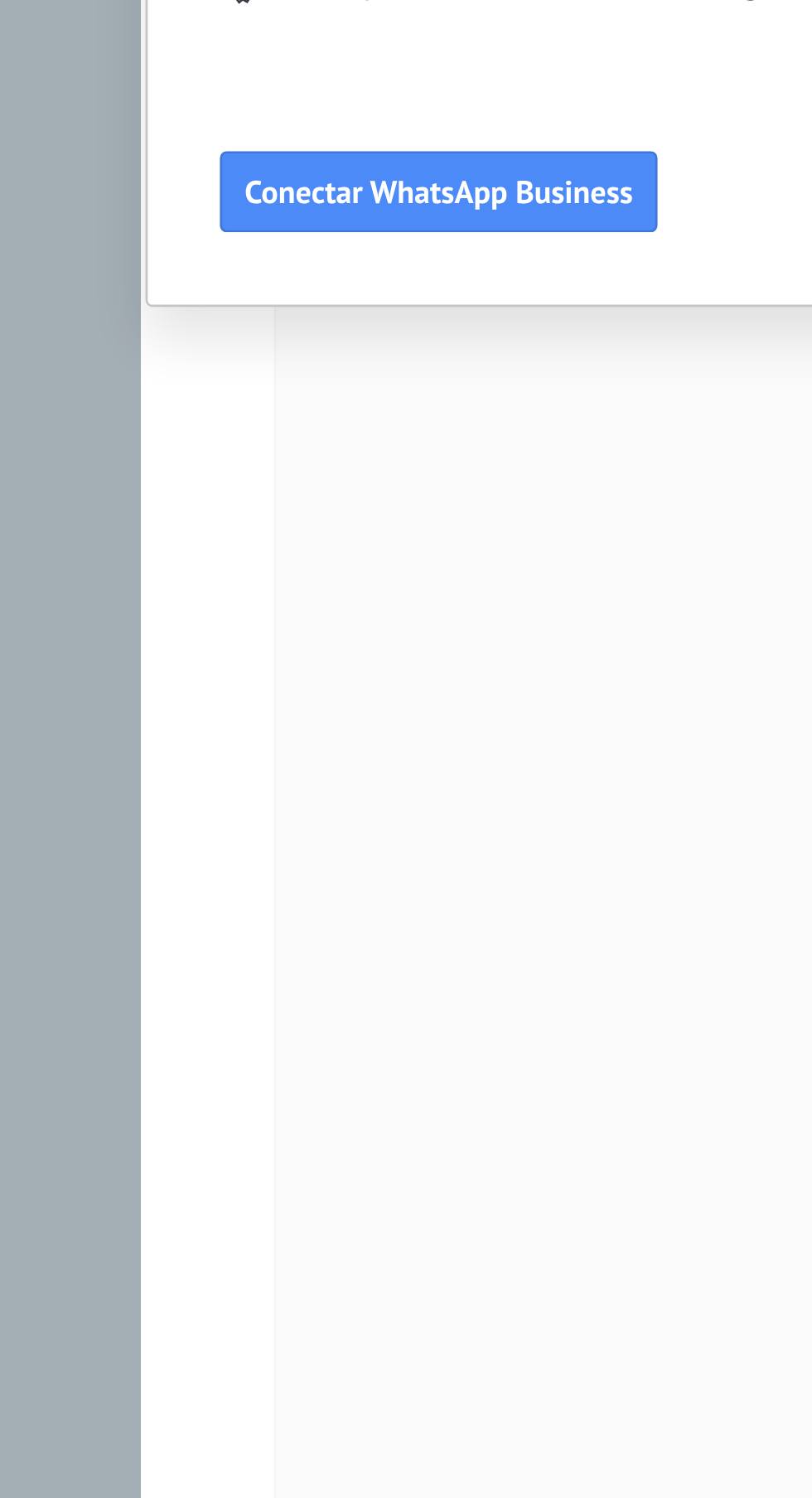
click at [209, 952] on div "Conoce tus beneficios de WhatsApp Precio: Responde gratis o inicia nuevas conve…" at bounding box center [406, 749] width 812 height 1498
click at [213, 907] on button "Conectar WhatsApp Business" at bounding box center [164, 897] width 161 height 30
click at [199, 898] on span "Conectar WhatsApp Business" at bounding box center [163, 897] width 142 height 12
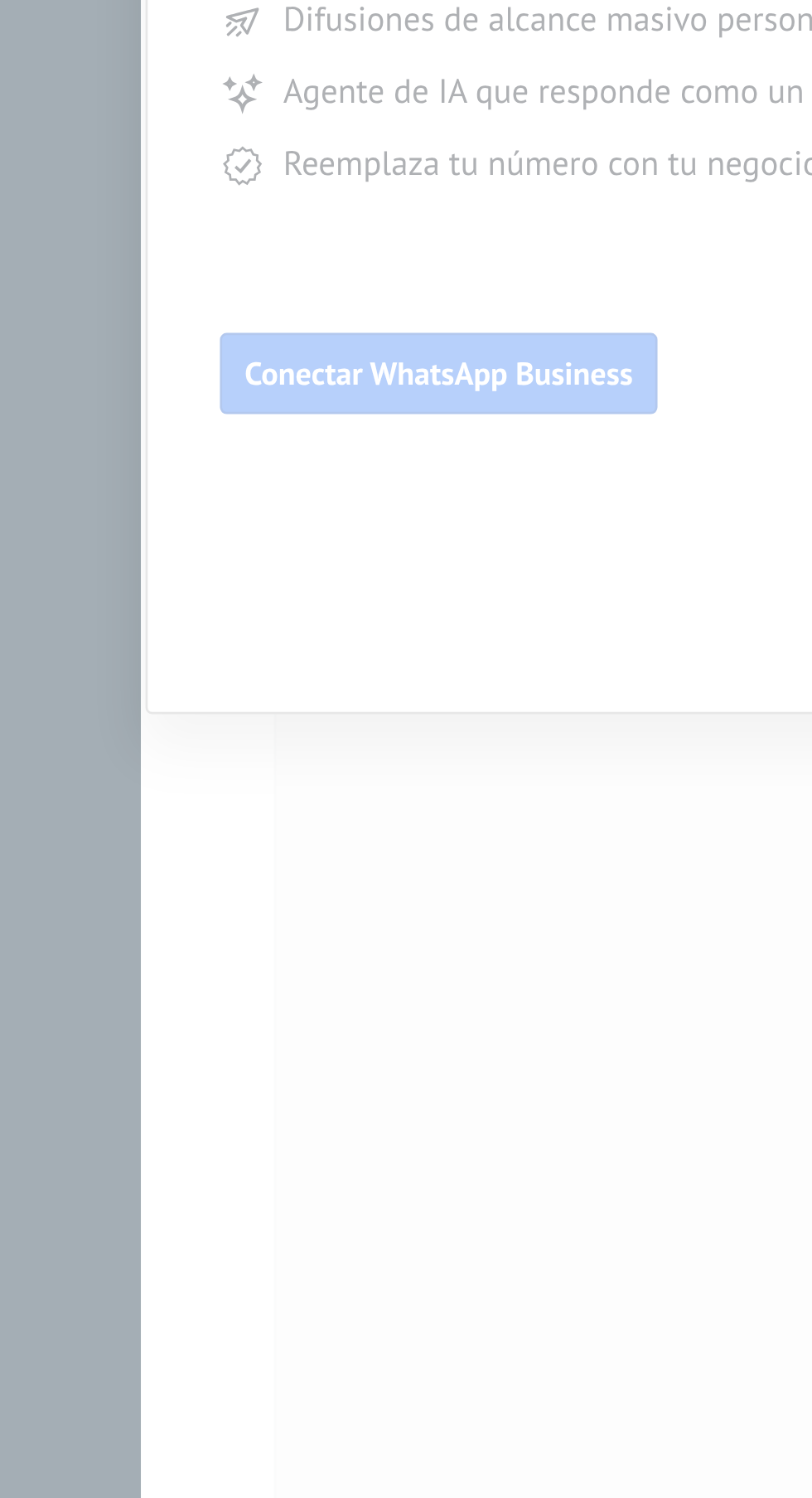
click at [210, 895] on div at bounding box center [433, 749] width 758 height 1498
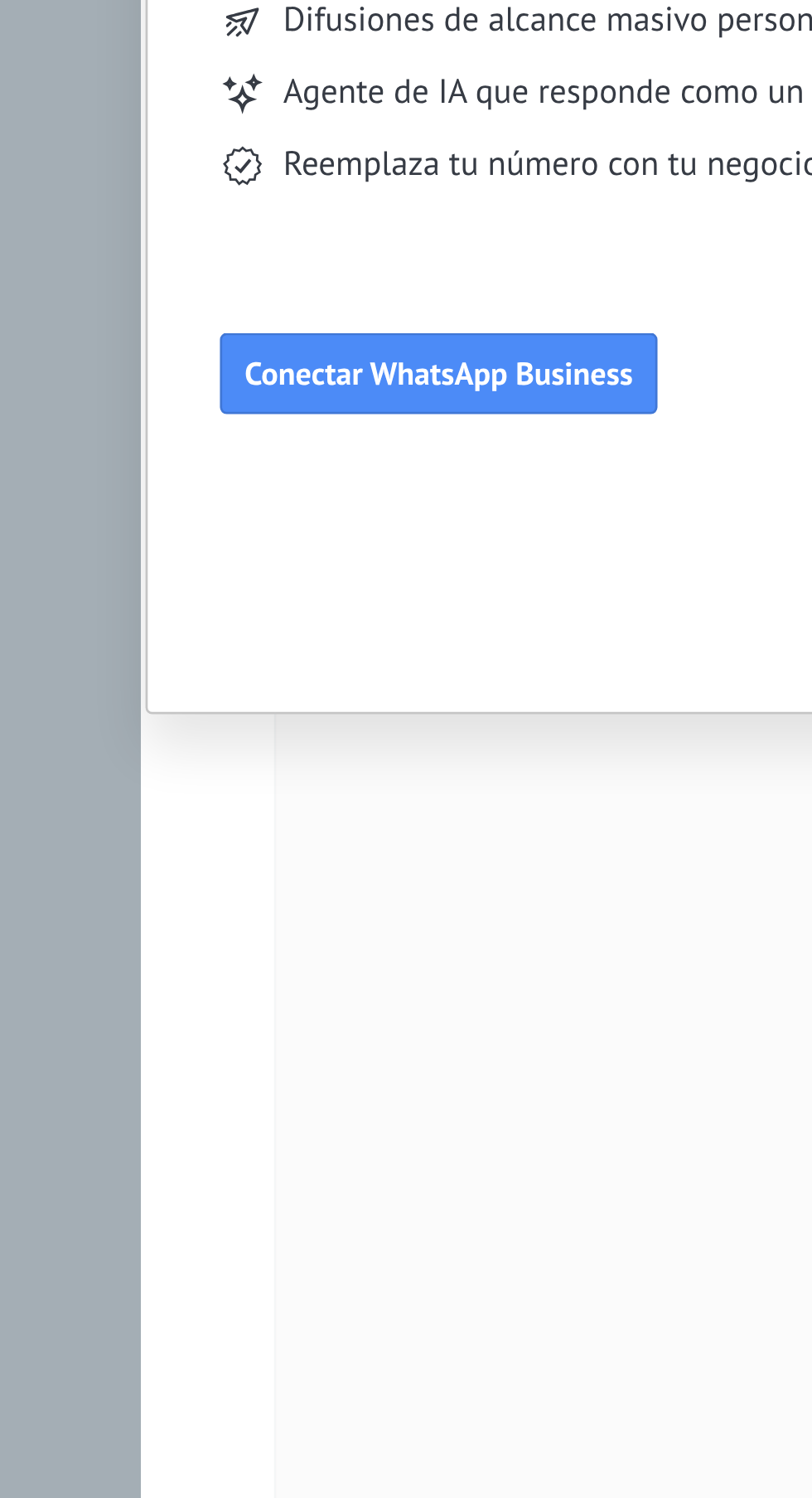
click at [200, 897] on span "Conectar WhatsApp Business" at bounding box center [163, 897] width 142 height 12
click at [206, 892] on span "Conectar WhatsApp Business" at bounding box center [163, 897] width 142 height 12
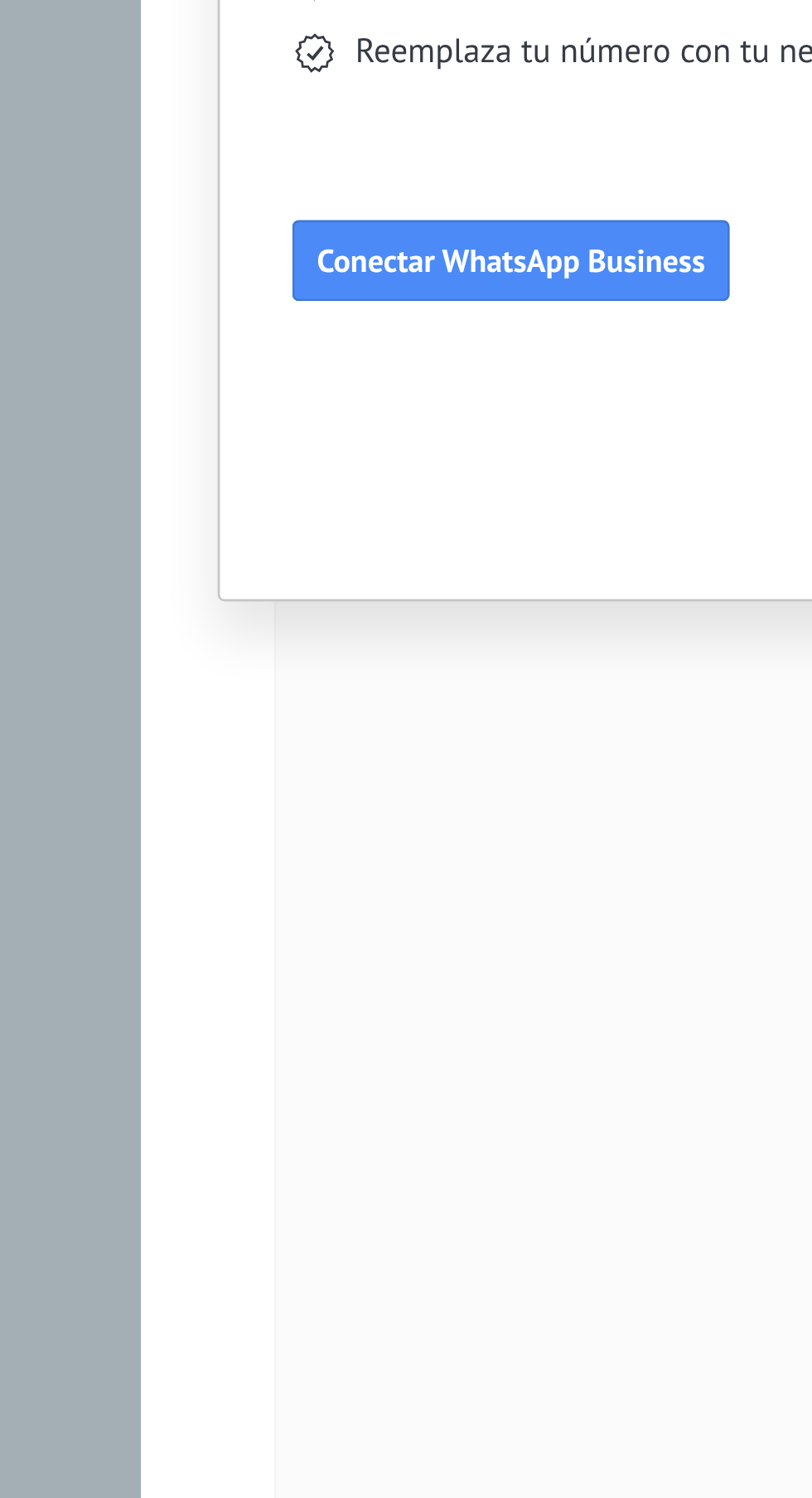
click at [221, 862] on span "Conectar WhatsApp Business" at bounding box center [190, 856] width 142 height 12
click at [219, 859] on div at bounding box center [433, 749] width 758 height 1498
click at [241, 851] on span "Conectar WhatsApp Business" at bounding box center [190, 856] width 142 height 12
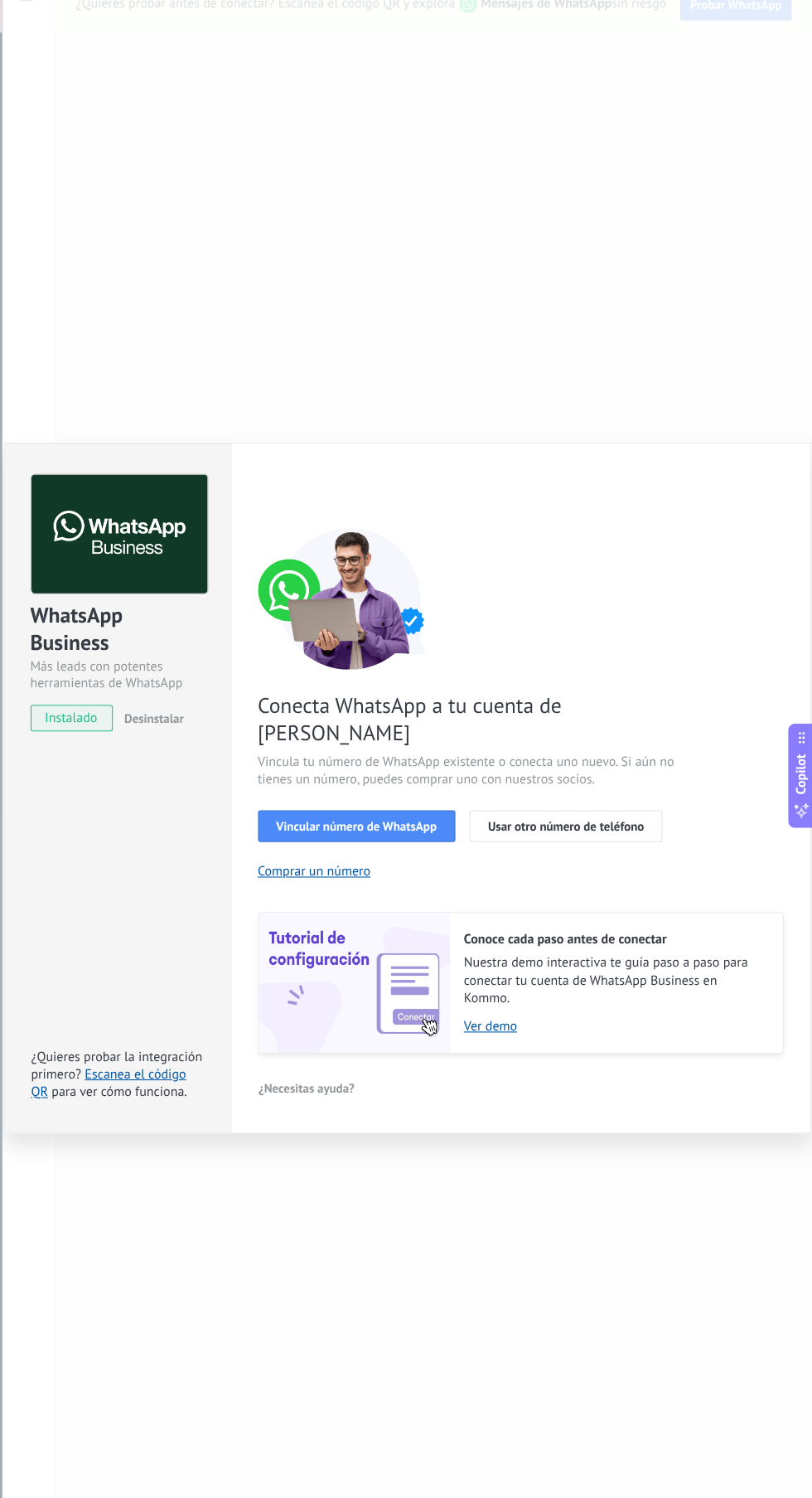
click at [131, 699] on span "instalado" at bounding box center [119, 696] width 75 height 25
click at [165, 694] on button "Desinstalar" at bounding box center [193, 696] width 63 height 25
click at [175, 558] on img at bounding box center [164, 523] width 165 height 112
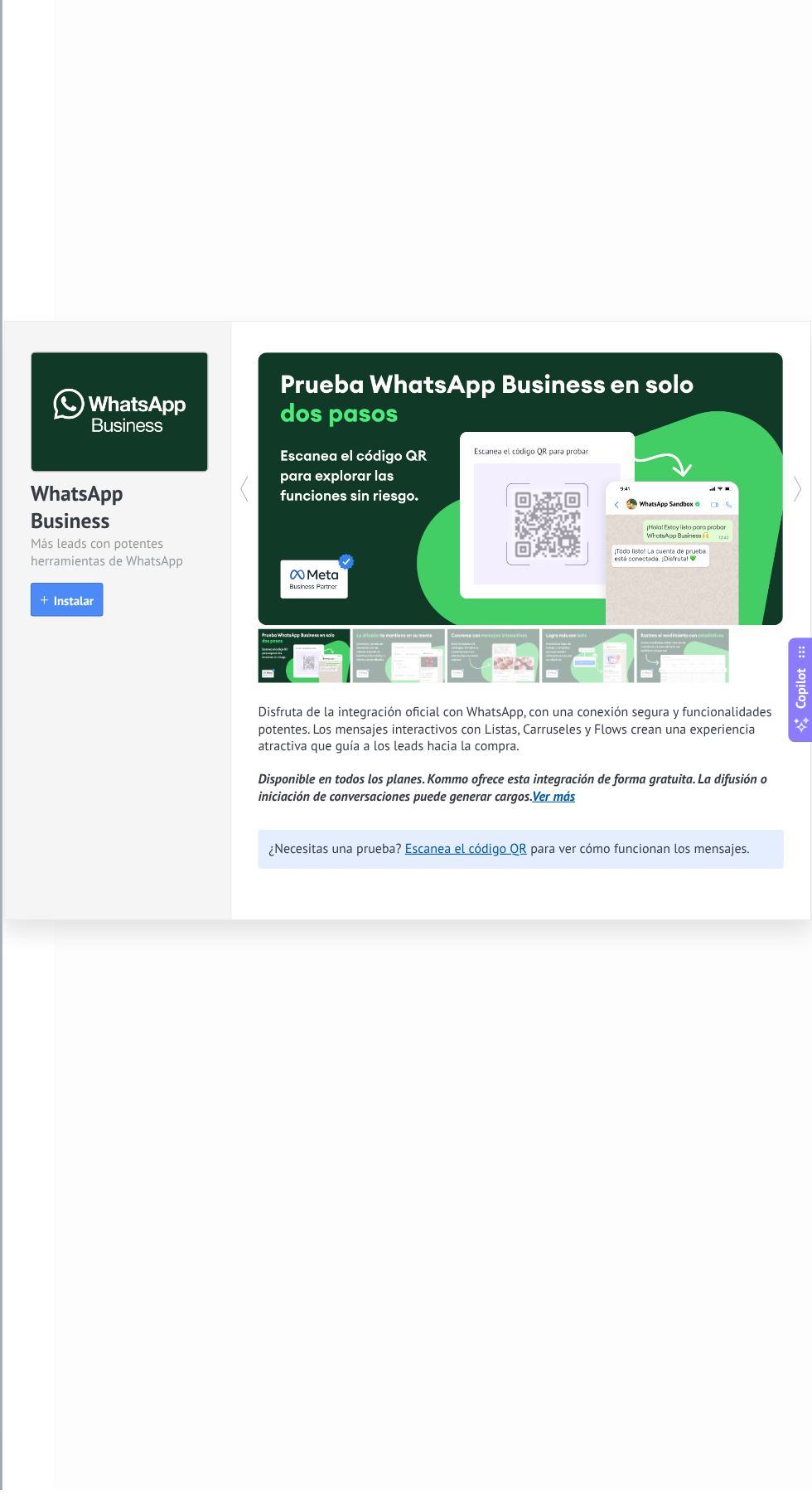
click at [512, 906] on link "Escanea el código QR" at bounding box center [488, 899] width 114 height 16
click at [497, 906] on link "Escanea el código QR" at bounding box center [488, 899] width 114 height 16
click at [679, 397] on div "WhatsApp Business Más leads con potentes herramientas de WhatsApp install Insta…" at bounding box center [433, 749] width 758 height 1498
